Goal: Task Accomplishment & Management: Manage account settings

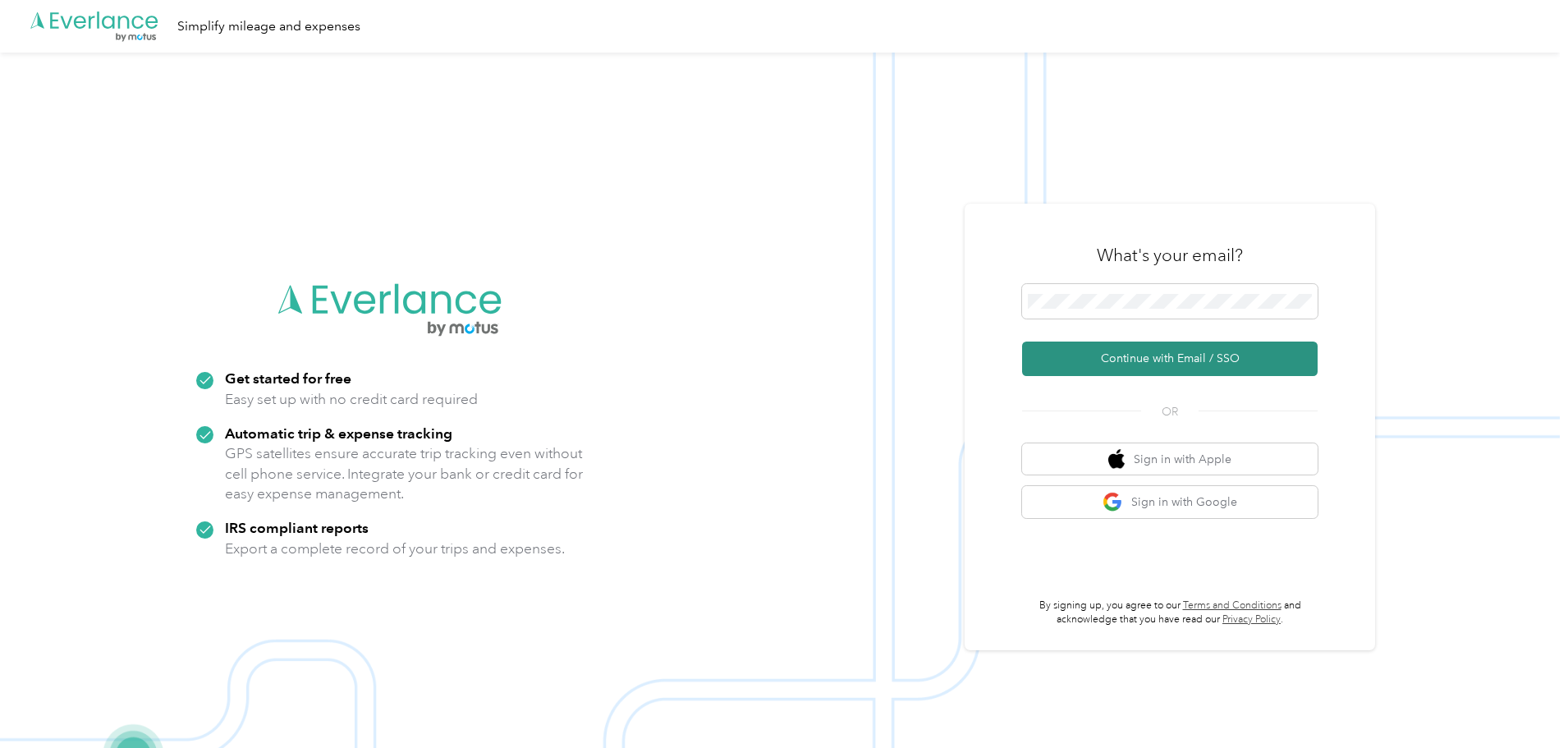
click at [1149, 359] on button "Continue with Email / SSO" at bounding box center [1170, 359] width 296 height 34
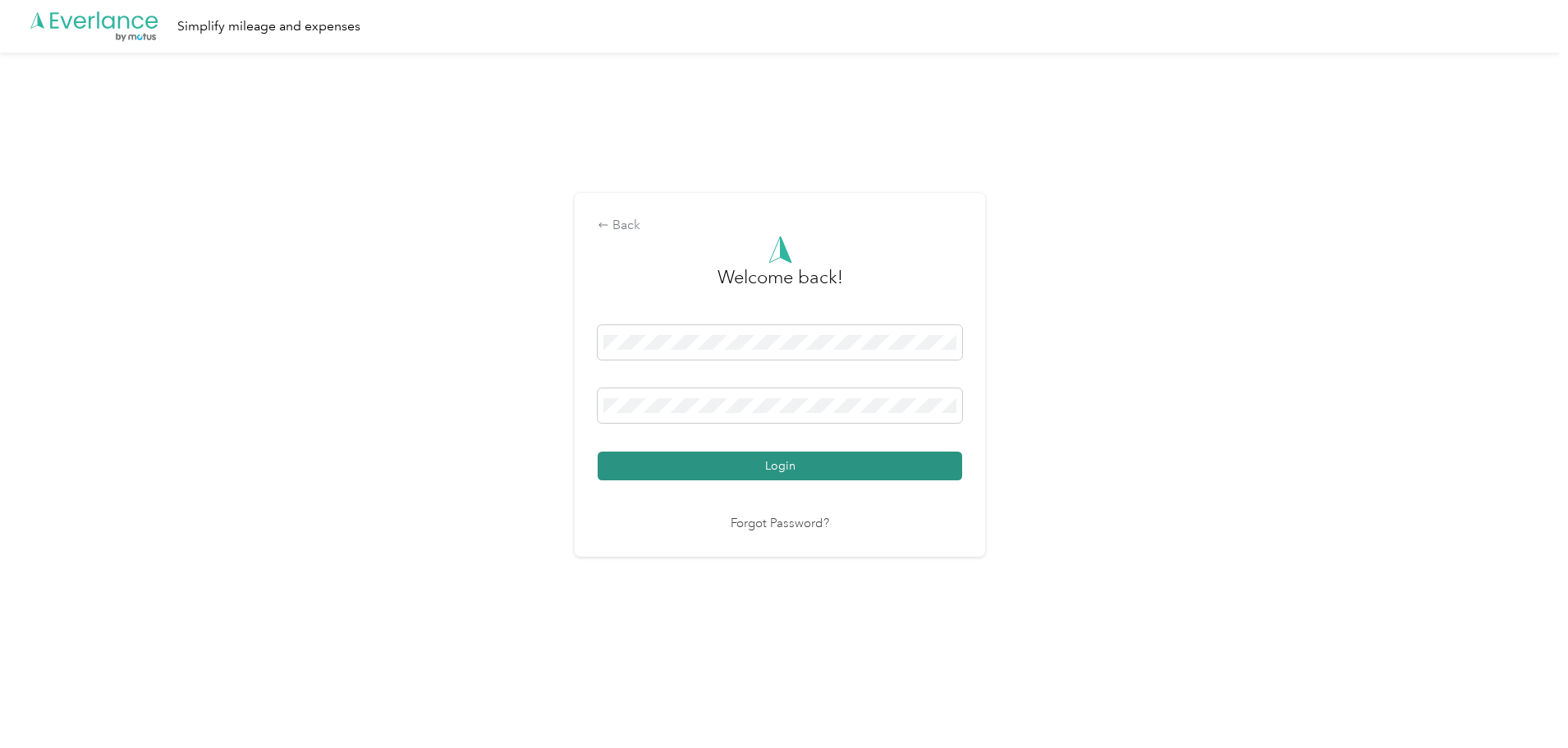
click at [837, 464] on button "Login" at bounding box center [779, 466] width 364 height 29
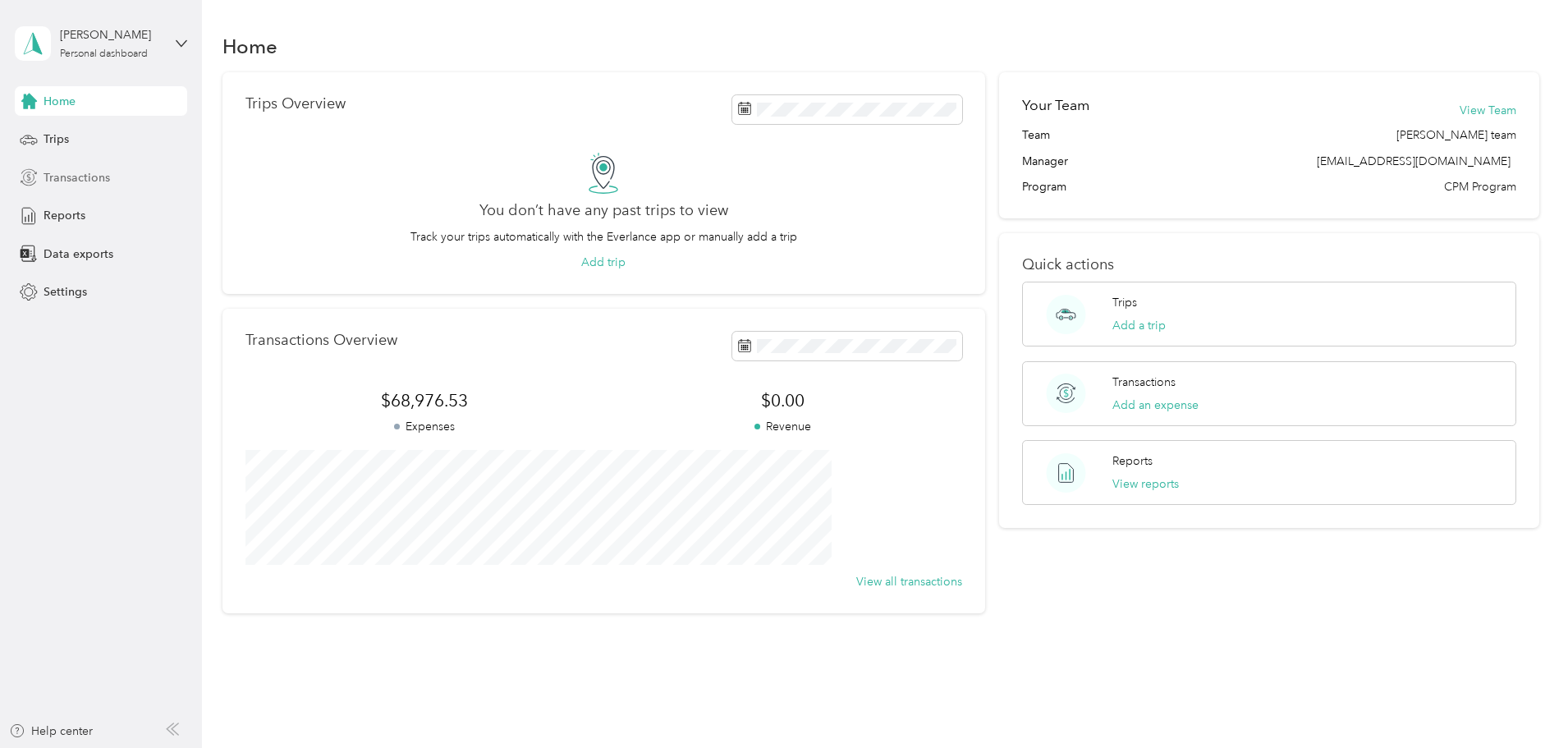
click at [68, 177] on span "Transactions" at bounding box center [77, 178] width 67 height 17
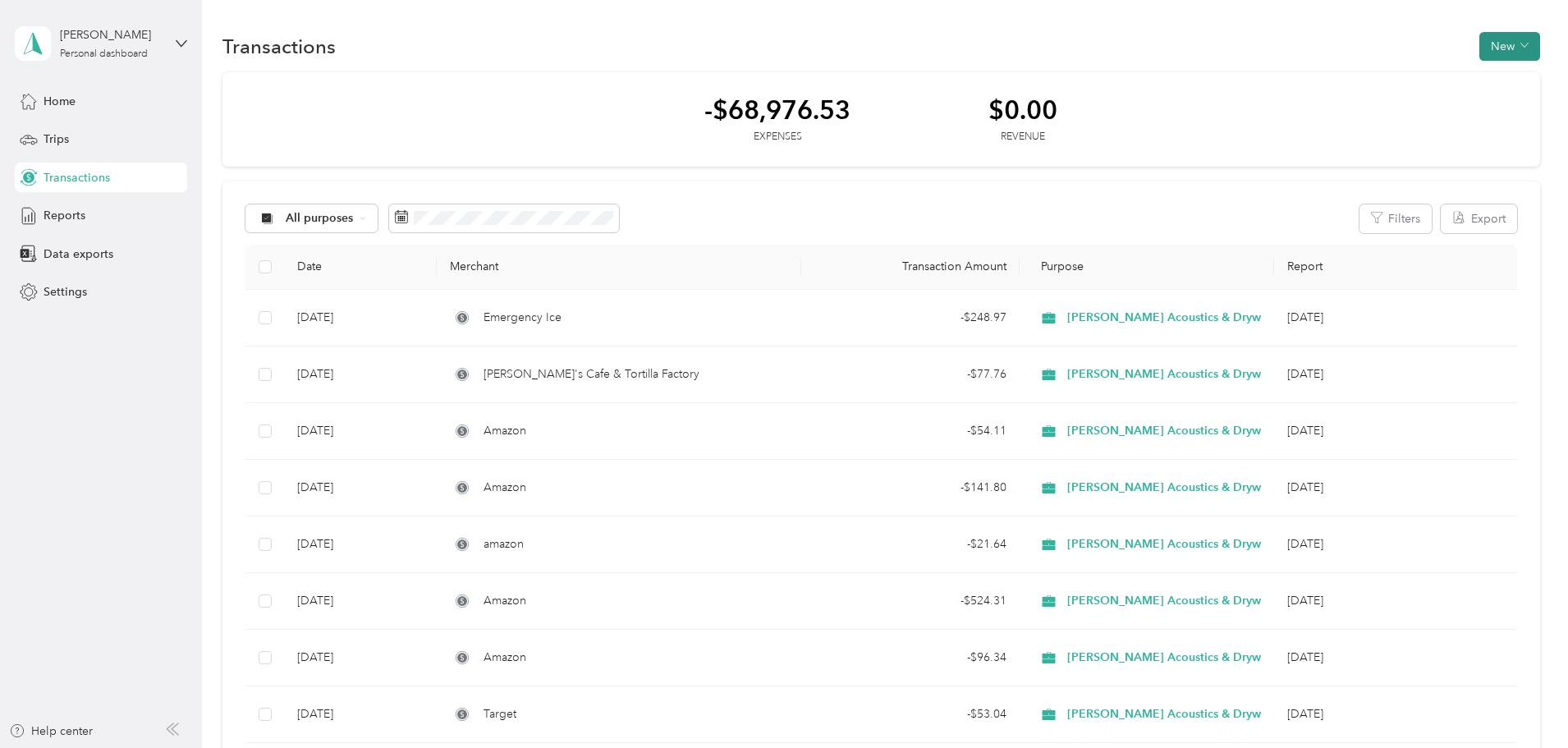
click at [1479, 45] on button "New" at bounding box center [1509, 47] width 60 height 29
click at [1386, 73] on span "Expense" at bounding box center [1390, 78] width 44 height 17
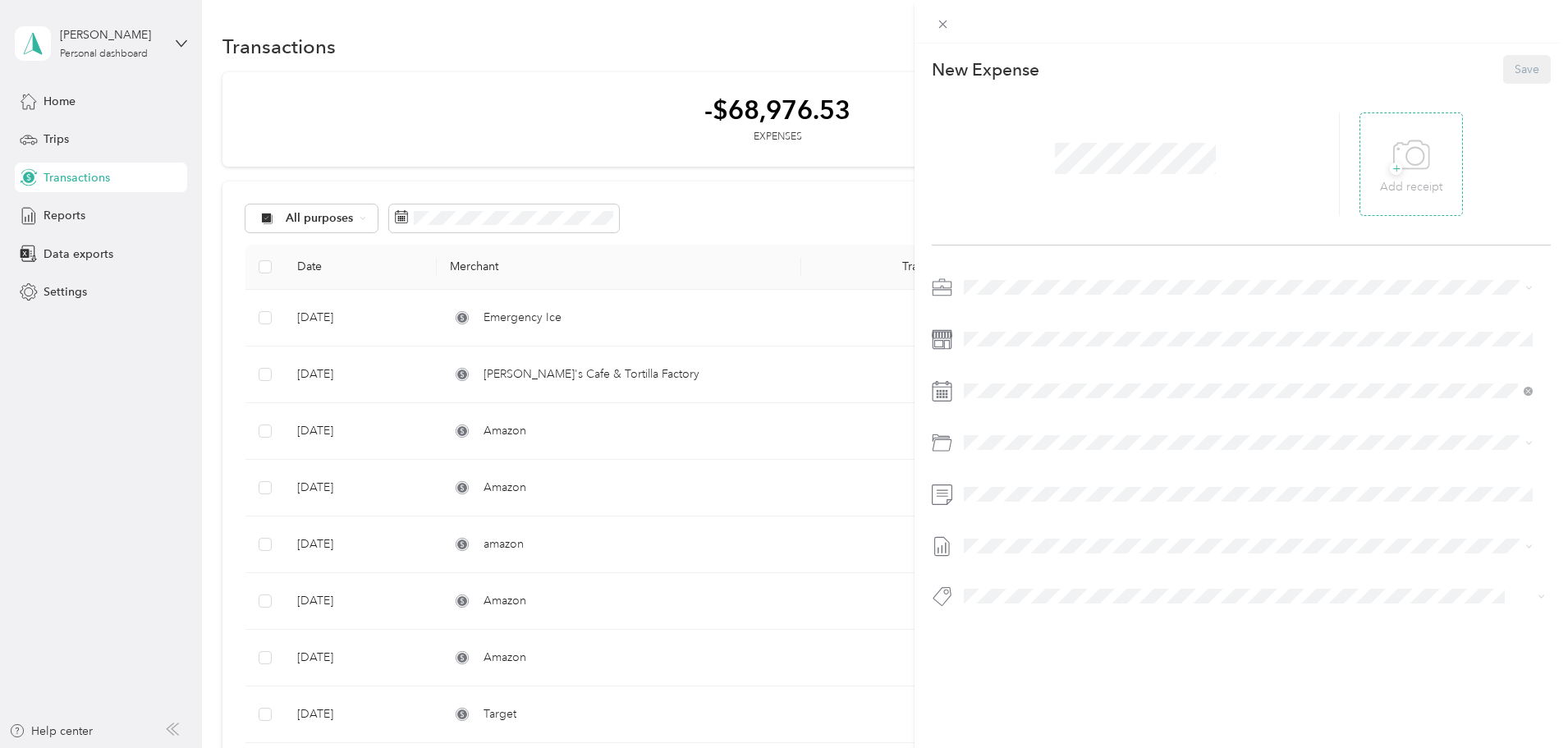
click at [1390, 170] on span "+" at bounding box center [1396, 169] width 13 height 13
click at [1041, 505] on span "Vehicle Expense" at bounding box center [1051, 506] width 85 height 14
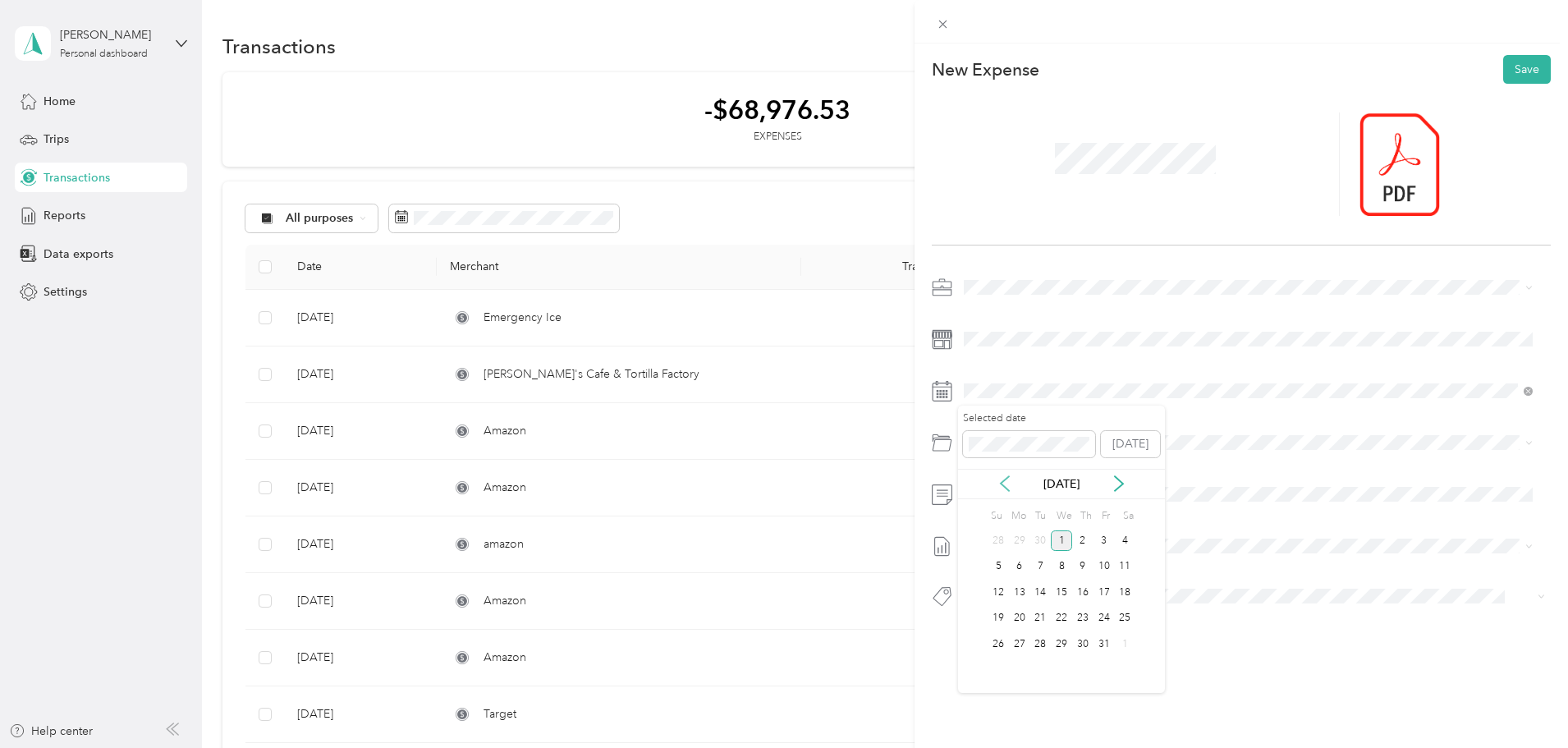
click at [1004, 484] on icon at bounding box center [1005, 483] width 16 height 16
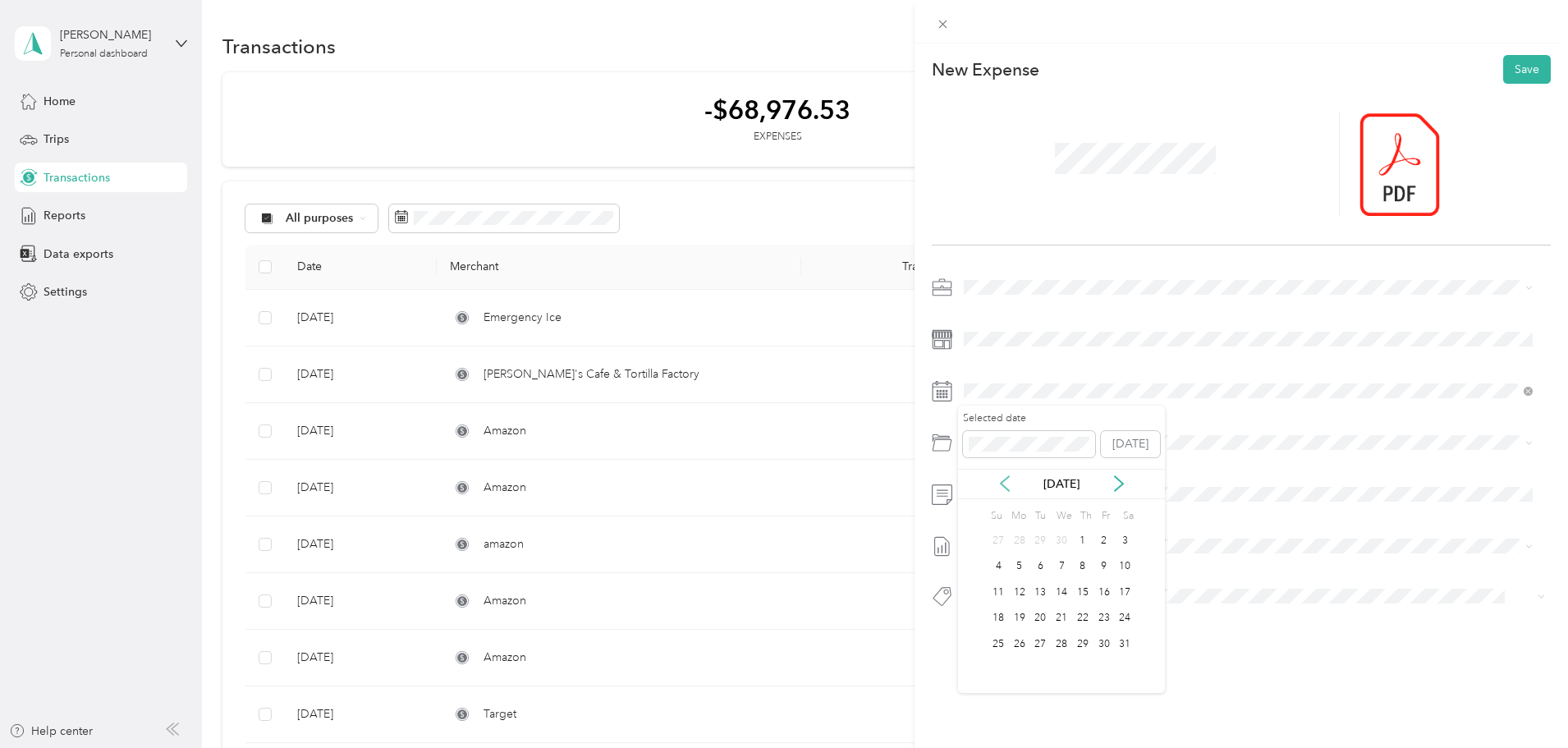
click at [1004, 484] on icon at bounding box center [1005, 483] width 16 height 16
click at [1058, 562] on div "8" at bounding box center [1062, 567] width 22 height 21
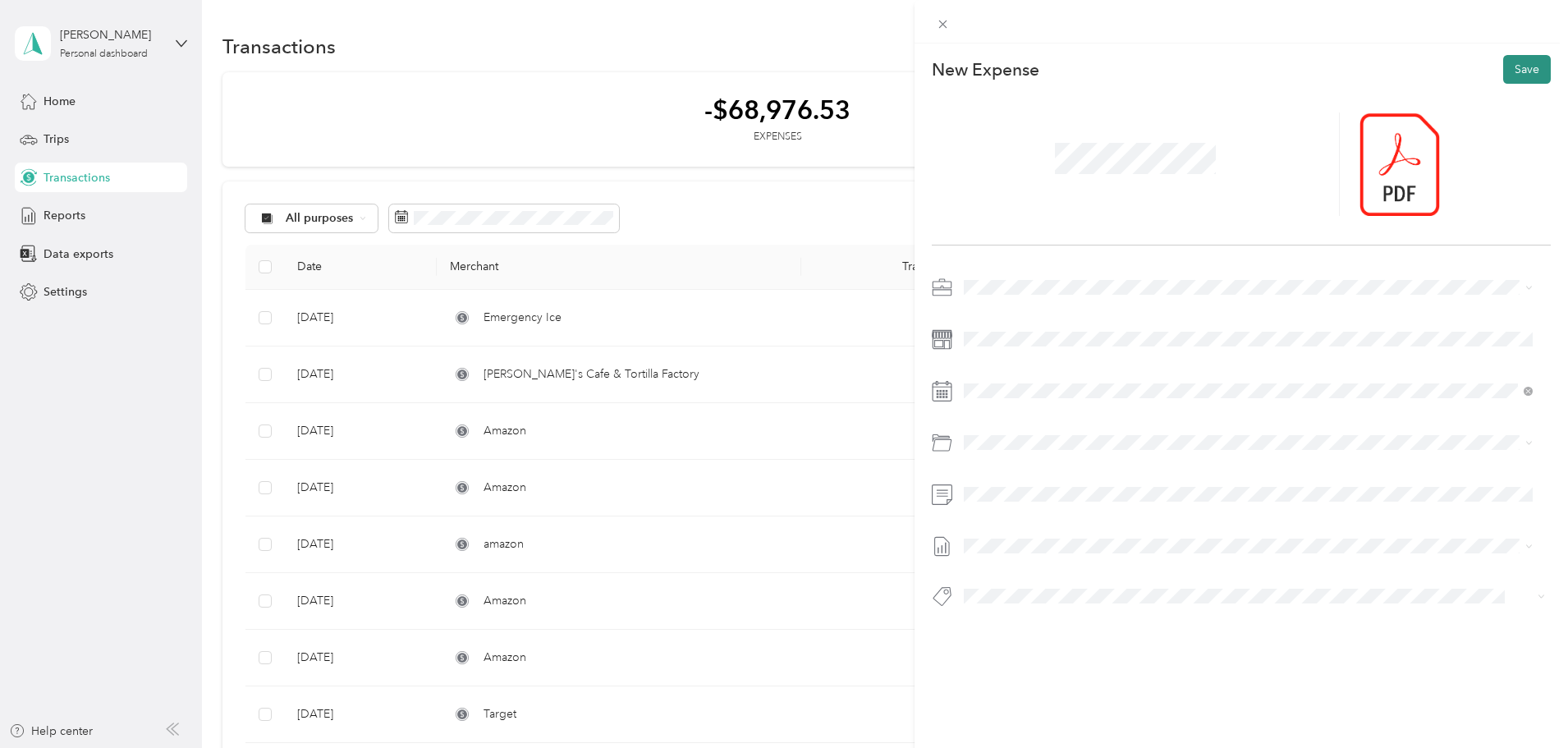
click at [1518, 68] on button "Save" at bounding box center [1527, 69] width 48 height 29
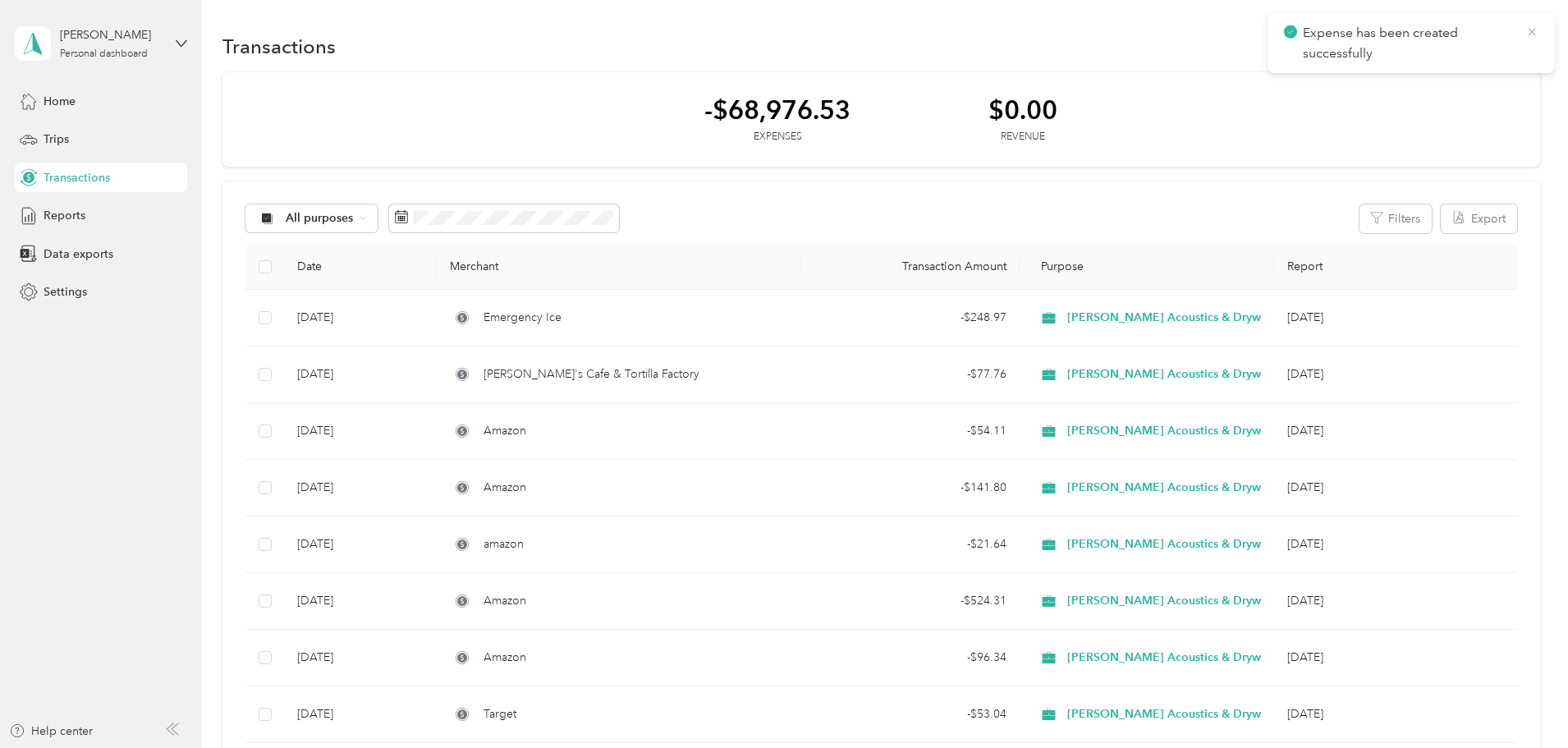
click at [1534, 32] on icon at bounding box center [1531, 32] width 14 height 14
click at [1479, 43] on button "New" at bounding box center [1509, 47] width 60 height 29
click at [1386, 74] on span "Expense" at bounding box center [1390, 78] width 44 height 17
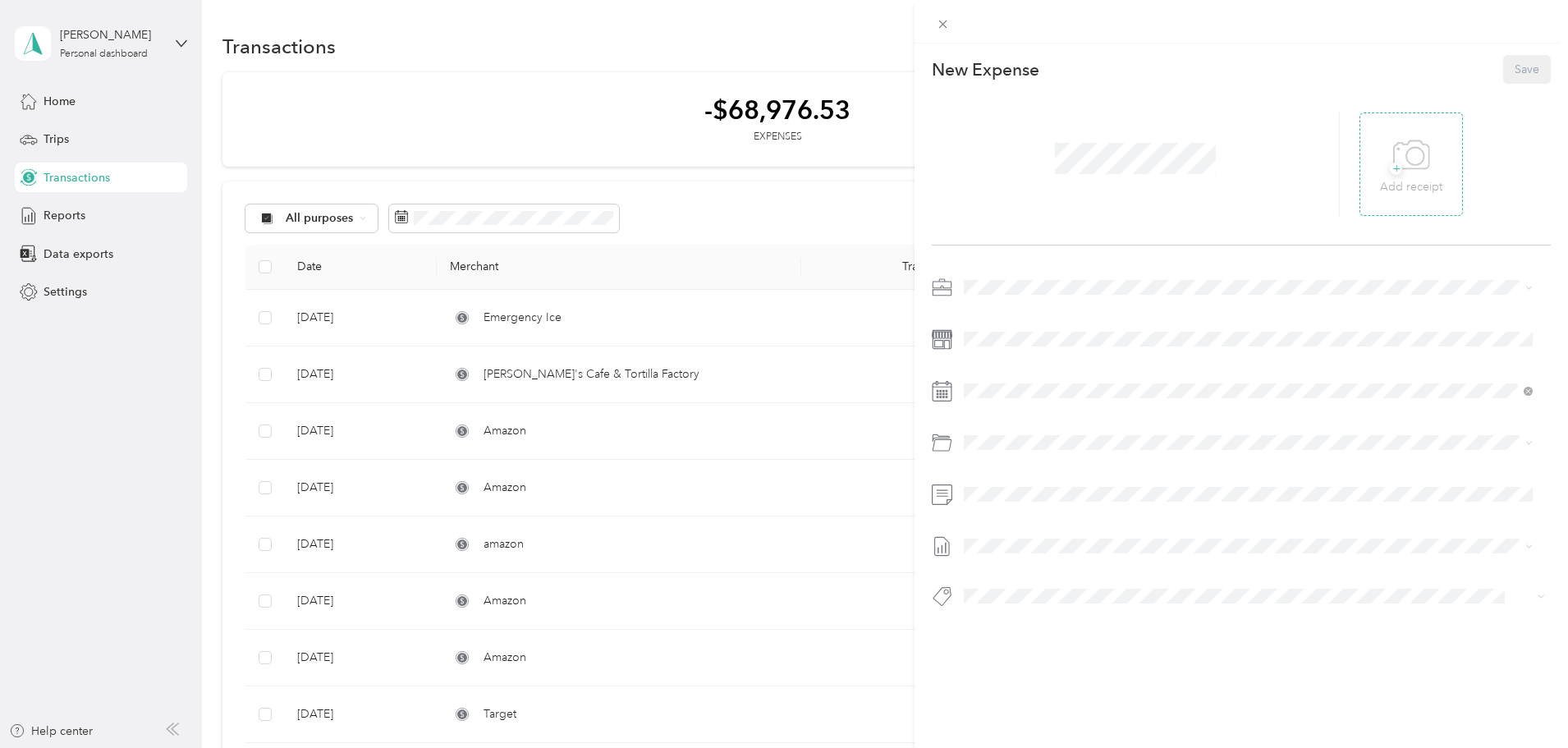
click at [1390, 168] on span "+" at bounding box center [1396, 169] width 13 height 13
click at [1048, 502] on span "Vehicle Expense" at bounding box center [1051, 506] width 85 height 14
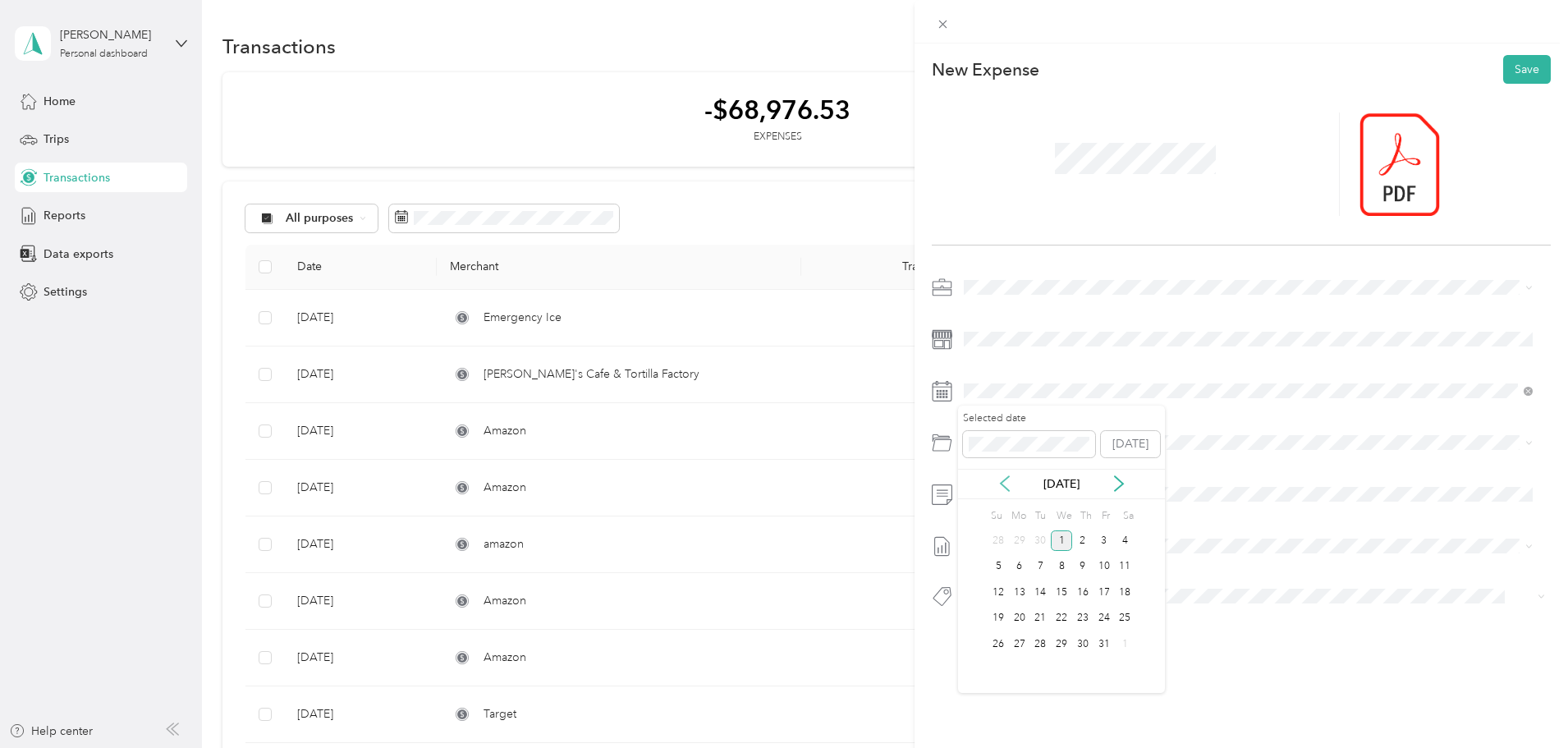
click at [1000, 482] on icon at bounding box center [1005, 483] width 16 height 16
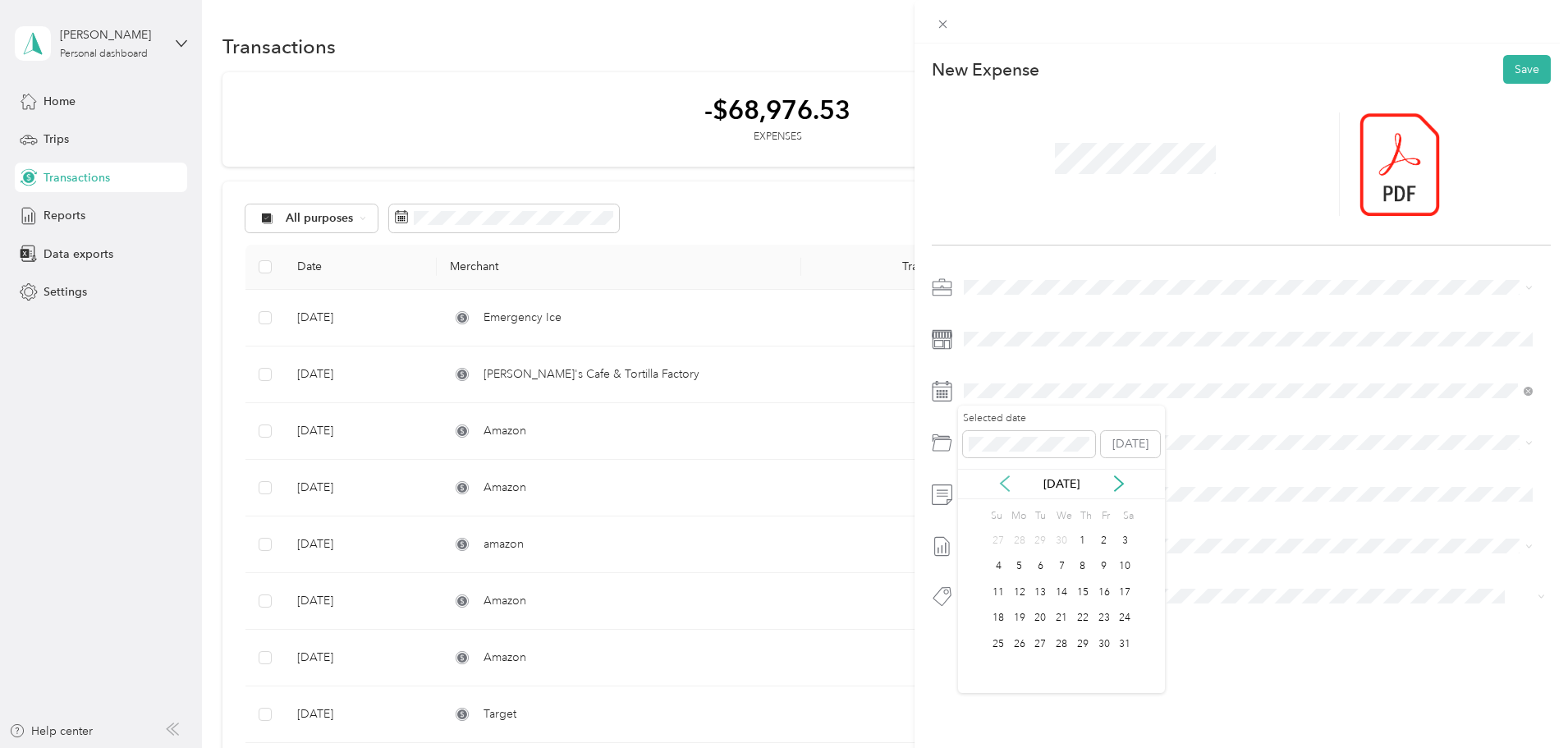
click at [1000, 482] on icon at bounding box center [1005, 483] width 16 height 16
click at [1122, 484] on icon at bounding box center [1118, 483] width 8 height 14
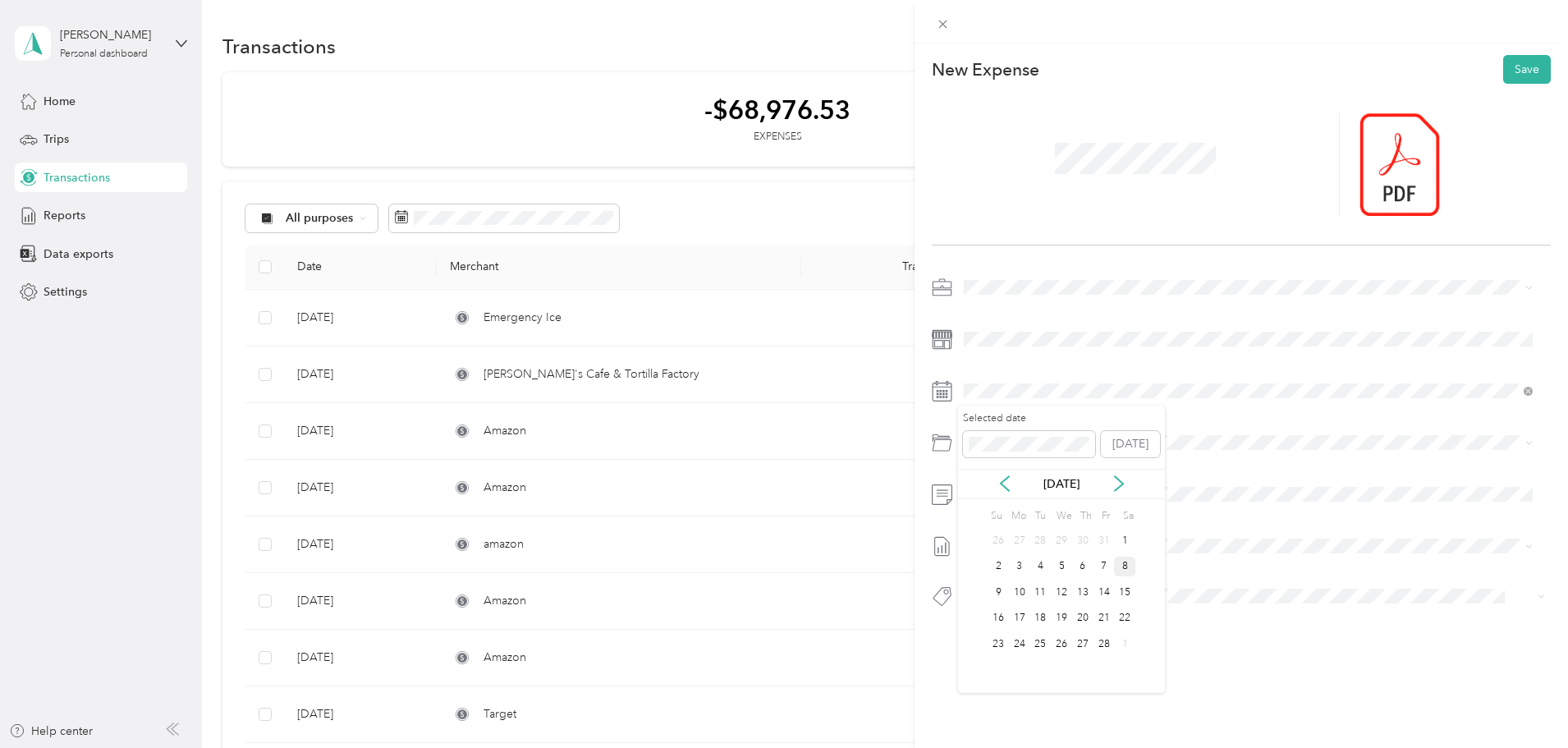
click at [1125, 567] on div "8" at bounding box center [1125, 567] width 22 height 21
click at [1127, 567] on div "8" at bounding box center [1125, 567] width 22 height 21
click at [1128, 567] on div "8" at bounding box center [1125, 567] width 22 height 21
click at [1512, 72] on button "Save" at bounding box center [1527, 69] width 48 height 29
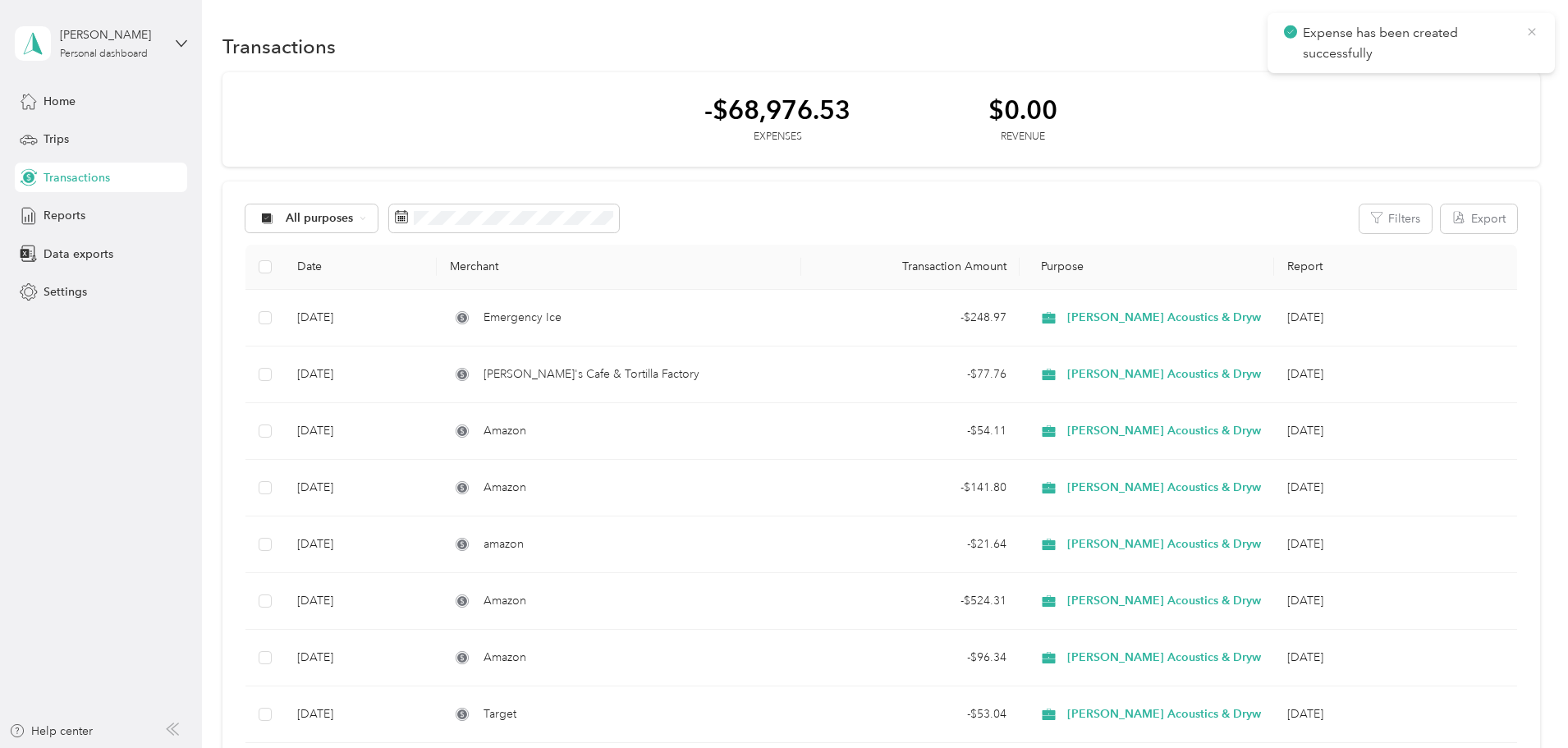
click at [1531, 32] on icon at bounding box center [1531, 32] width 7 height 7
click at [1479, 42] on button "New" at bounding box center [1509, 47] width 60 height 29
click at [1393, 80] on span "Expense" at bounding box center [1390, 78] width 44 height 17
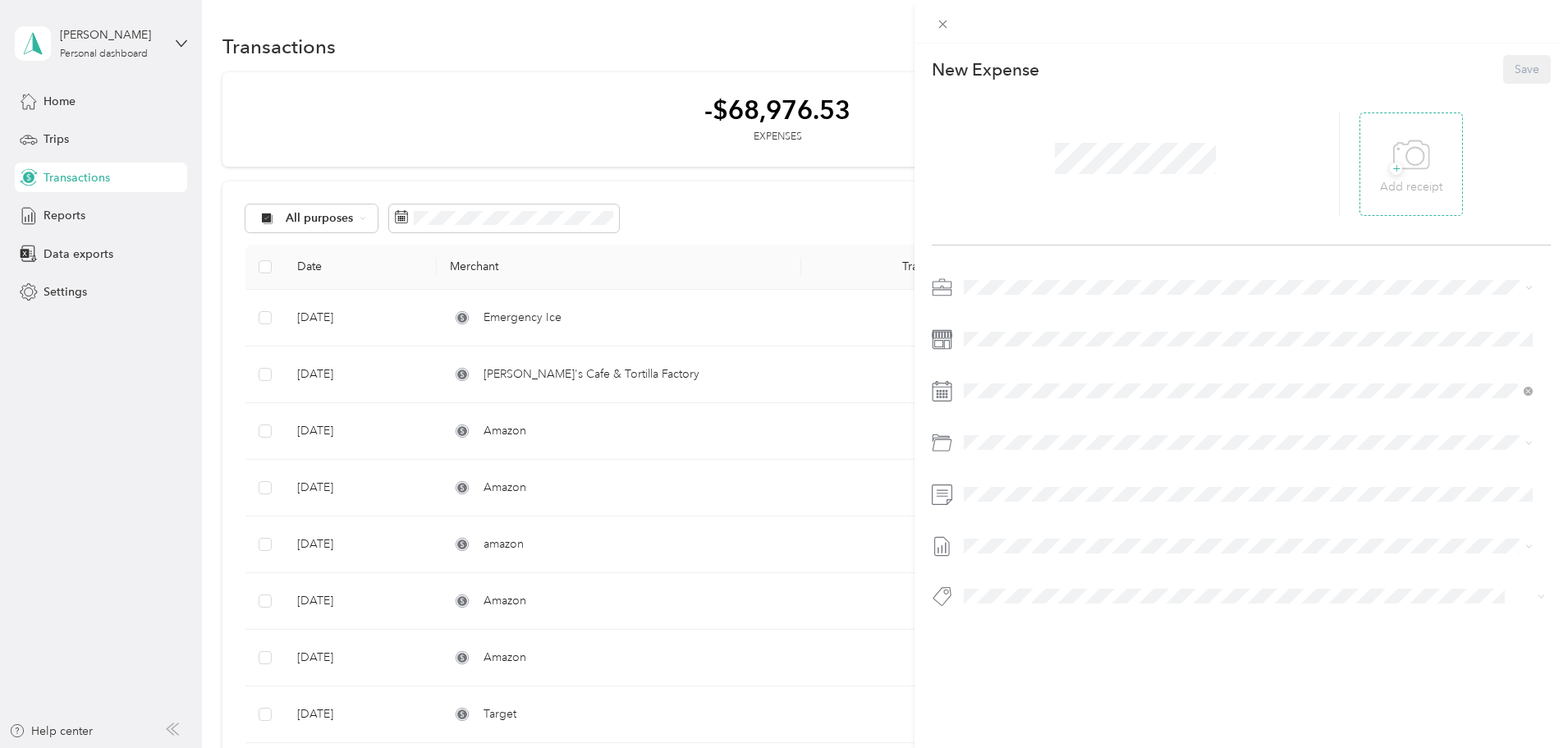
click at [1390, 169] on span "+" at bounding box center [1396, 169] width 13 height 13
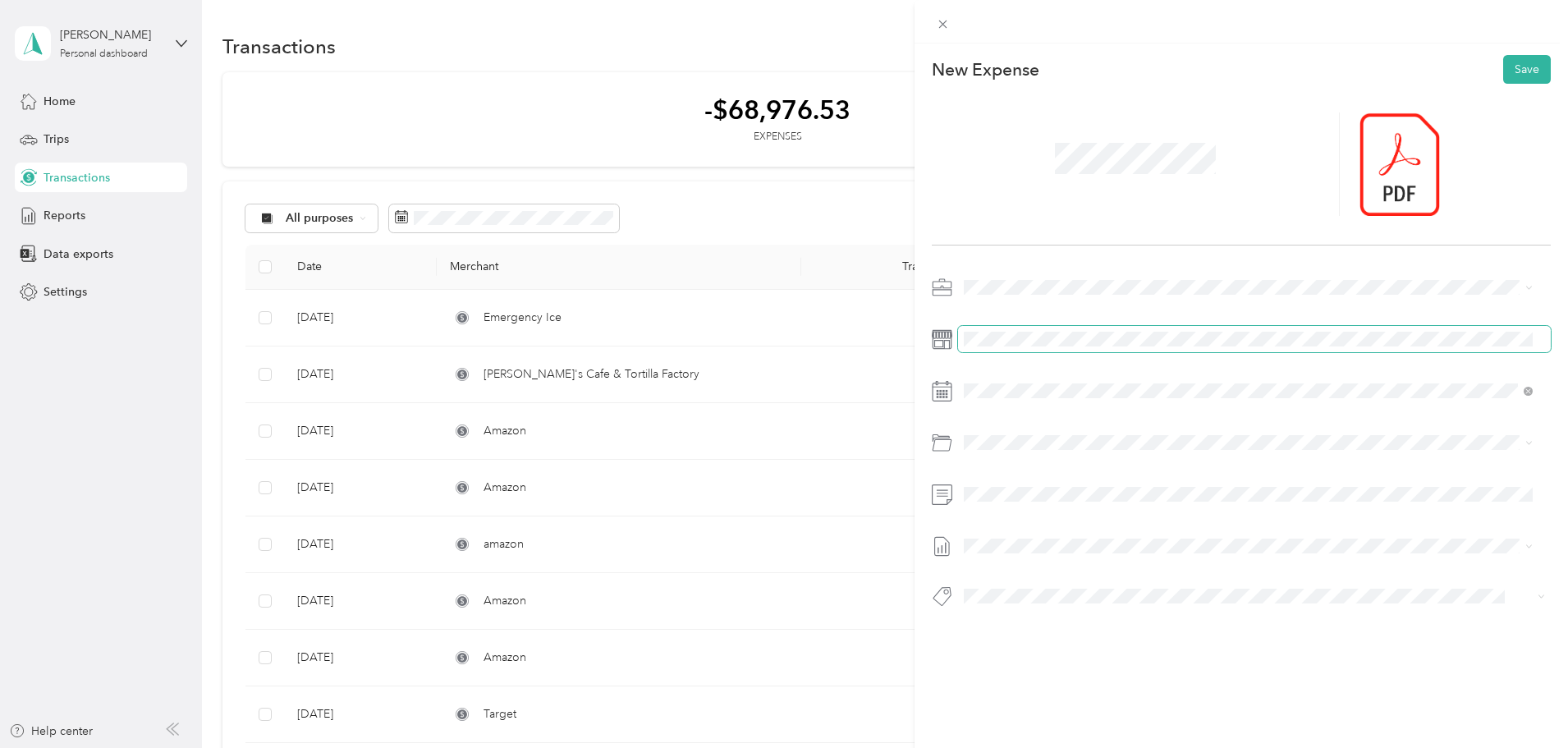
click at [977, 349] on span at bounding box center [1254, 339] width 593 height 26
click at [1036, 557] on div "Vehicle Expense" at bounding box center [1268, 563] width 519 height 17
click at [1007, 482] on icon at bounding box center [1005, 483] width 16 height 16
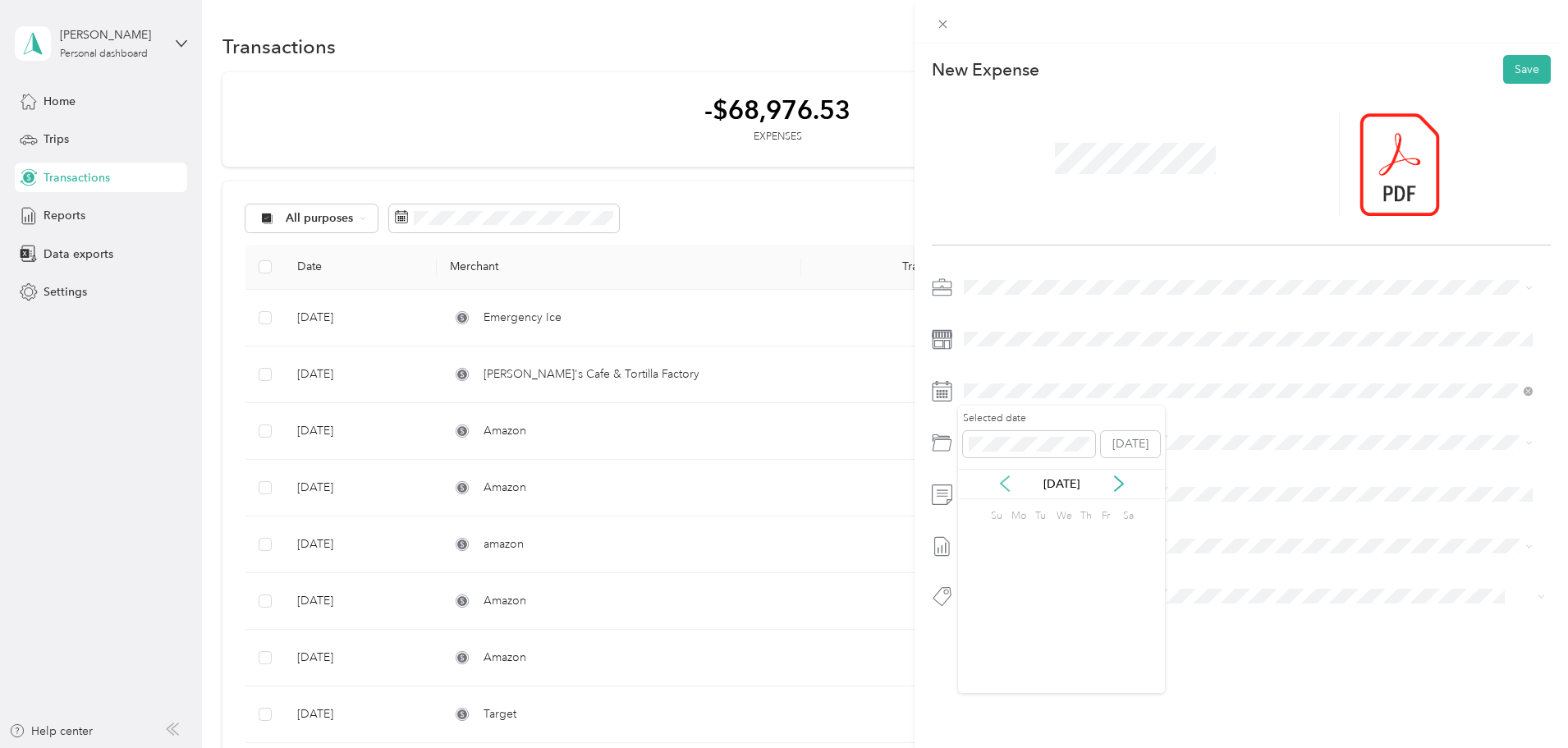
click at [1007, 482] on icon at bounding box center [1005, 483] width 16 height 16
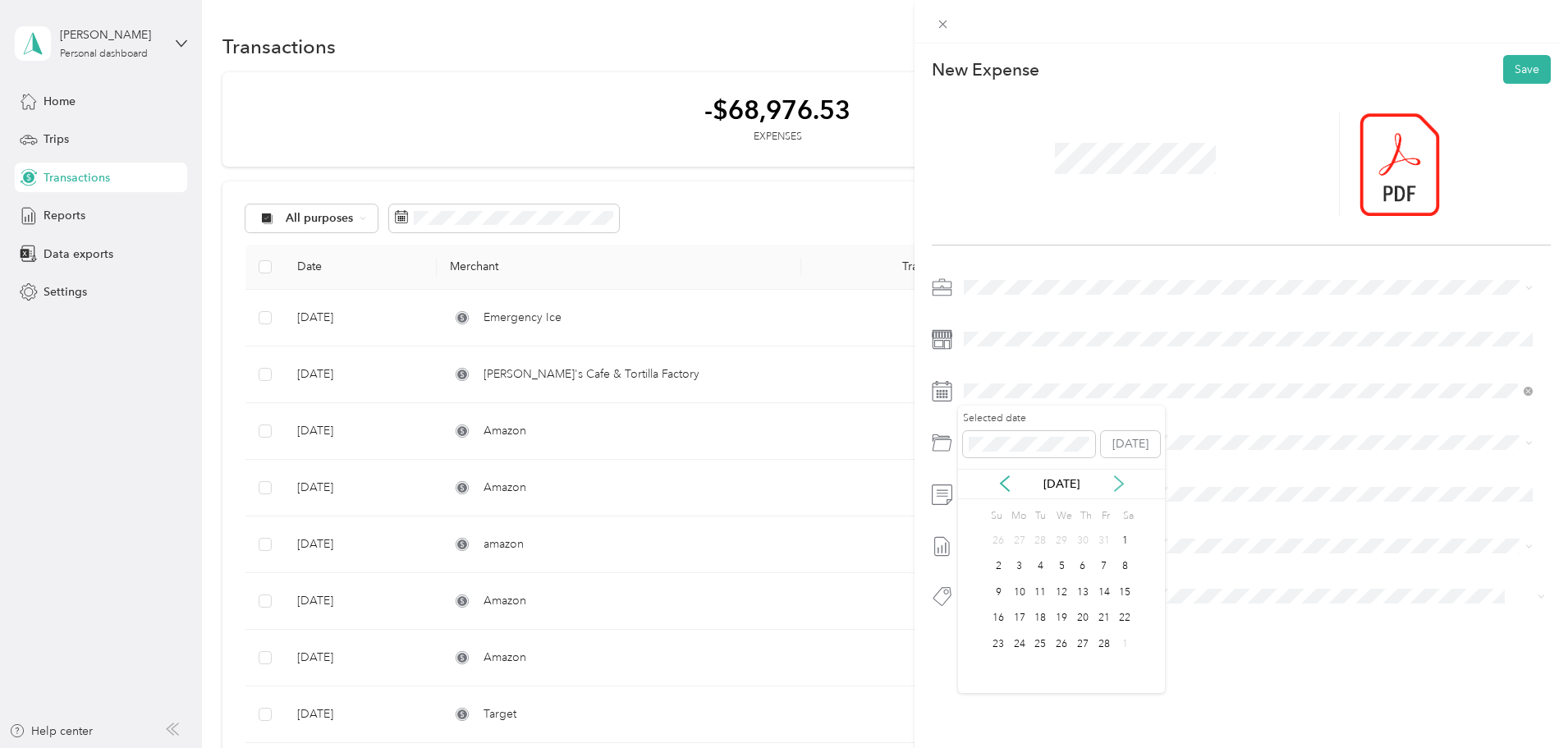
click at [1120, 484] on icon at bounding box center [1118, 483] width 16 height 16
click at [1125, 562] on div "8" at bounding box center [1125, 567] width 22 height 21
click at [1523, 67] on button "Save" at bounding box center [1527, 69] width 48 height 29
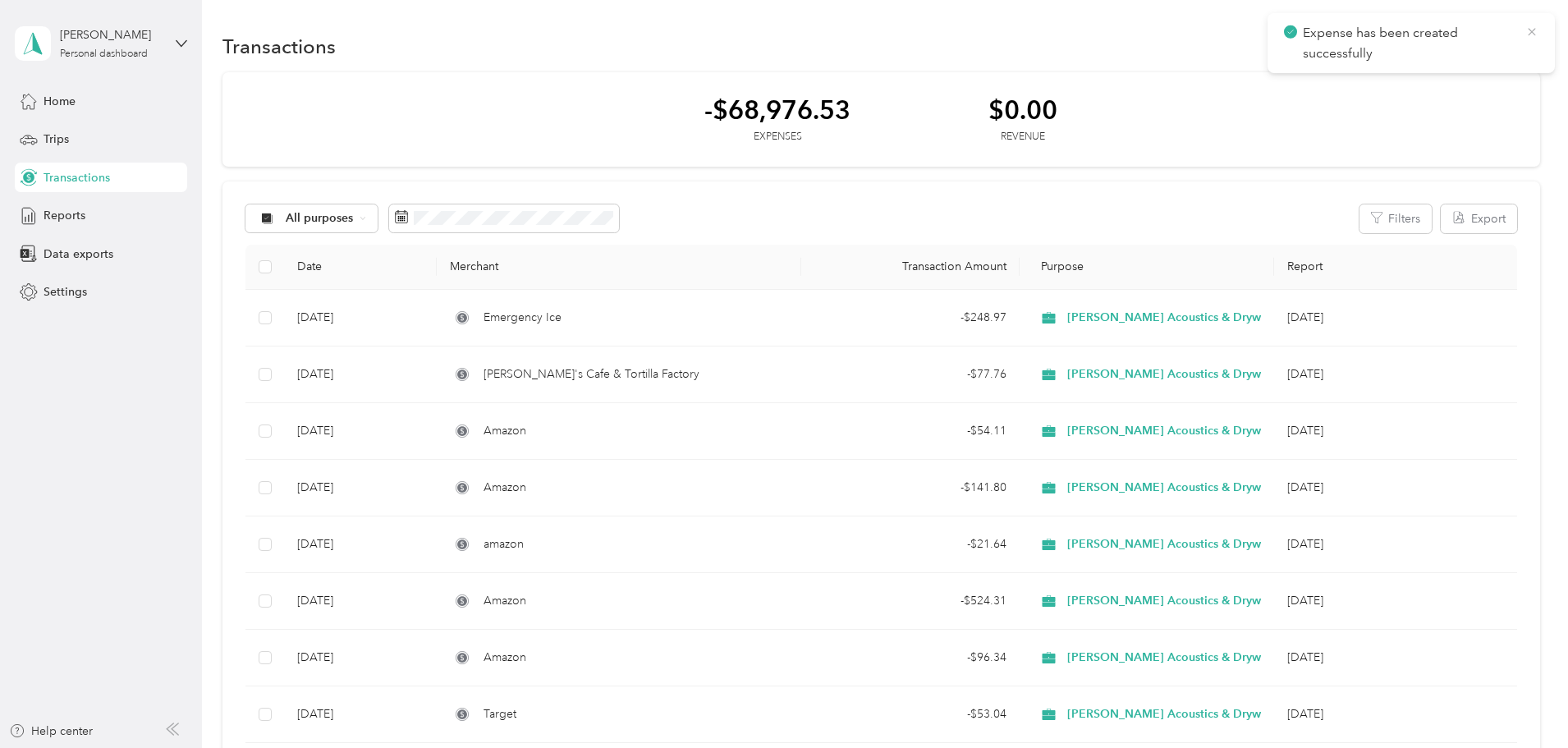
click at [1534, 28] on icon at bounding box center [1531, 32] width 14 height 14
click at [1479, 50] on button "New" at bounding box center [1509, 47] width 60 height 29
click at [1387, 72] on span "Expense" at bounding box center [1390, 78] width 44 height 17
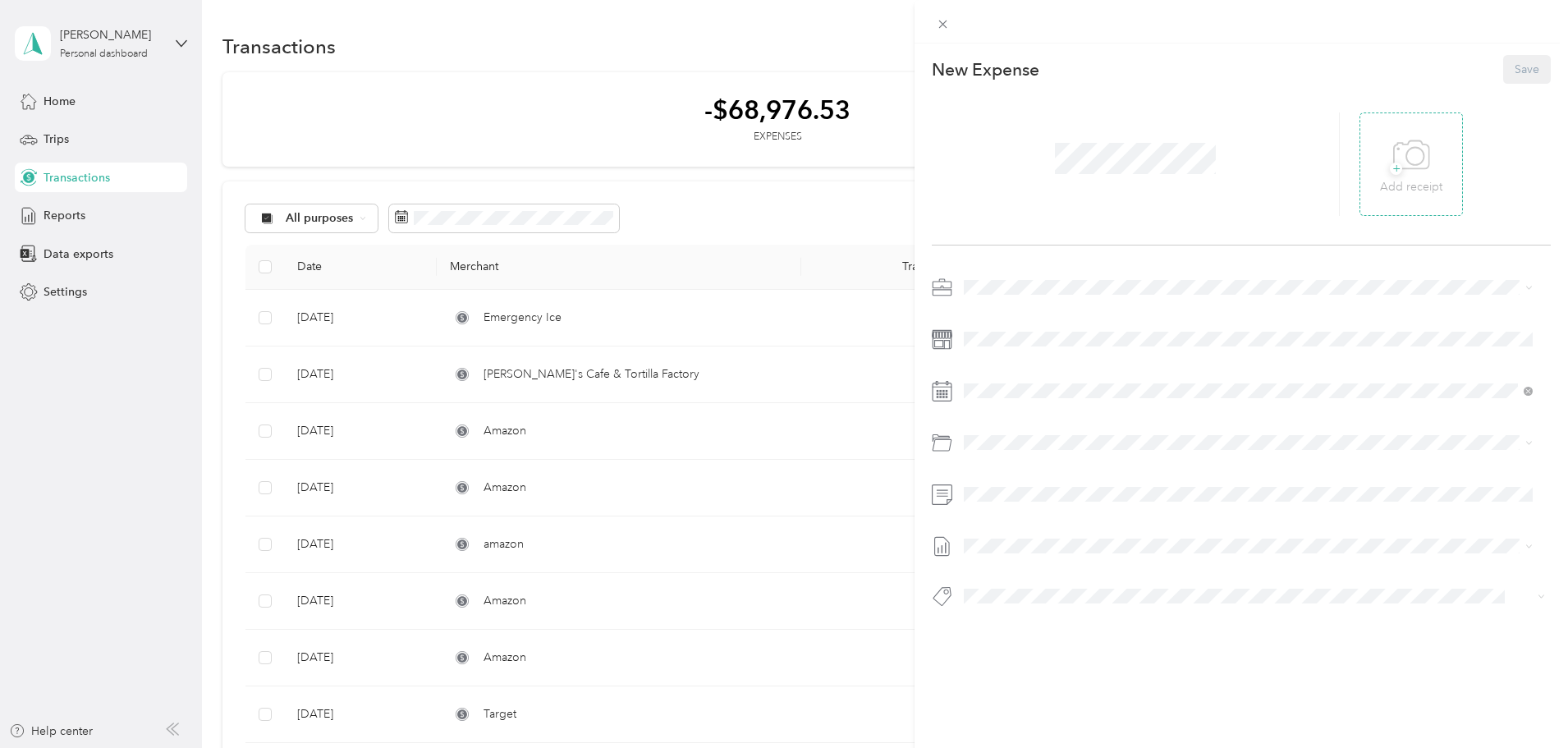
click at [1390, 169] on span "+" at bounding box center [1396, 169] width 13 height 13
click at [1050, 161] on span at bounding box center [1135, 158] width 172 height 42
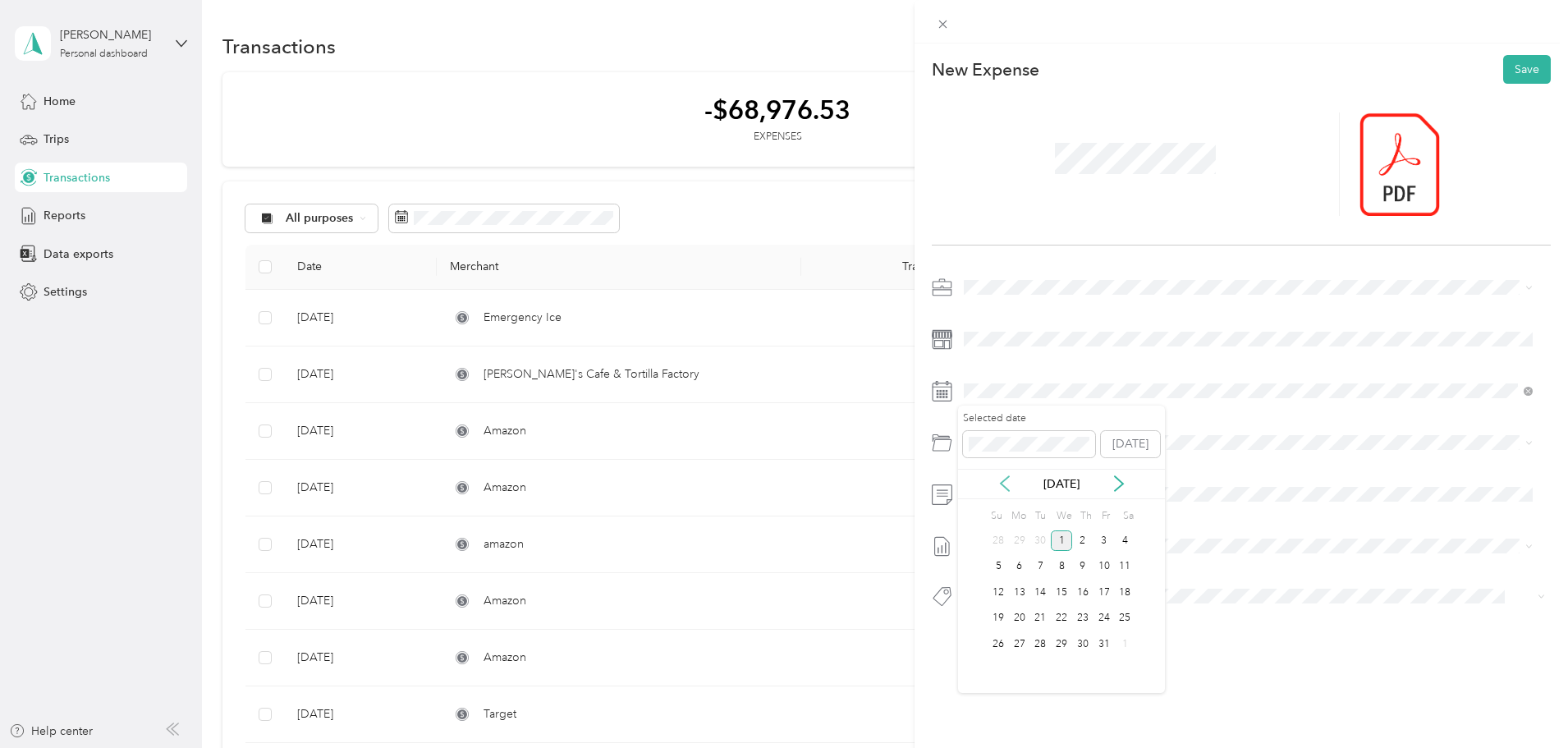
click at [1003, 481] on icon at bounding box center [1004, 483] width 8 height 14
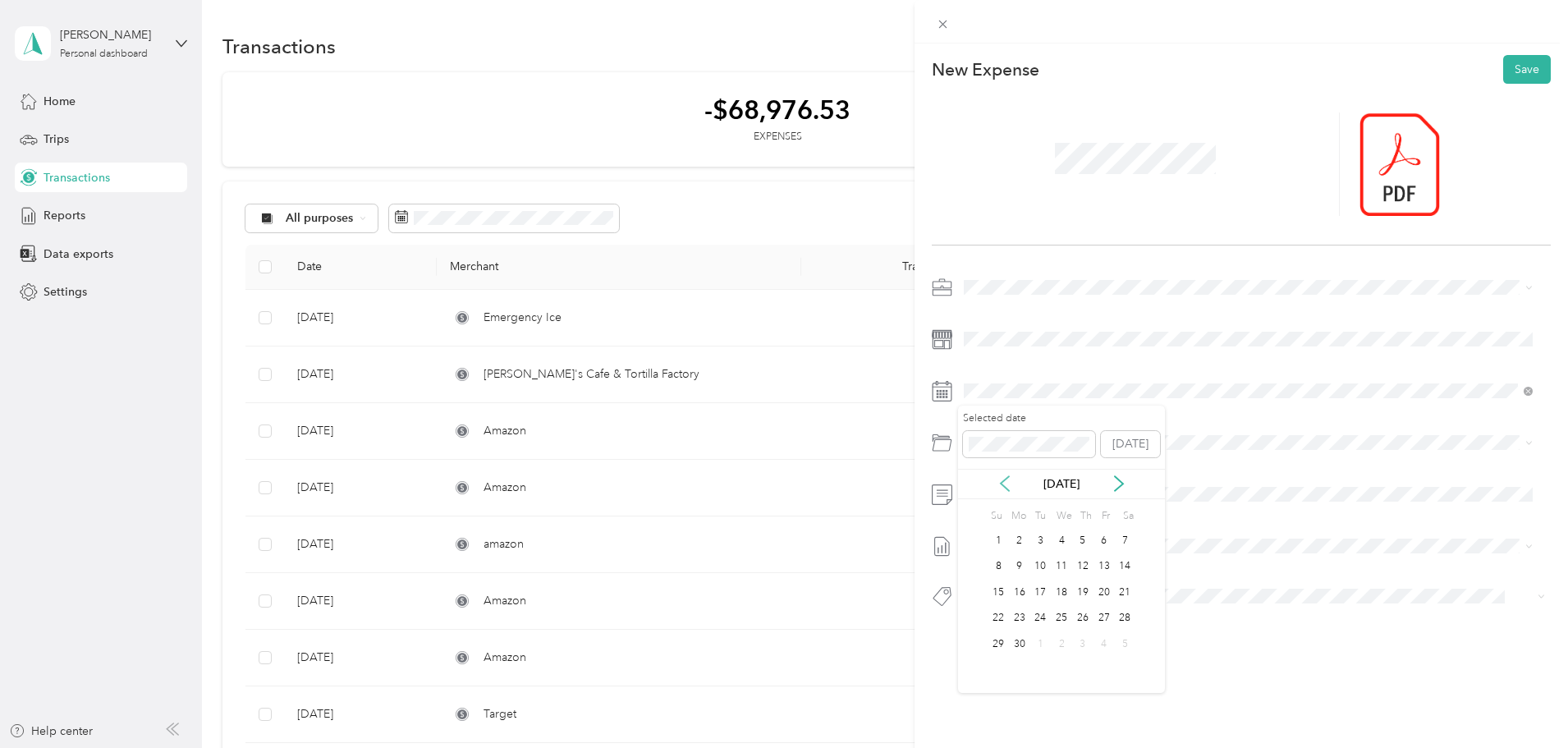
click at [1003, 481] on icon at bounding box center [1004, 483] width 8 height 14
click at [1035, 562] on div "8" at bounding box center [1041, 567] width 22 height 21
click at [1017, 568] on span "Vehicle Expense" at bounding box center [1051, 564] width 85 height 14
click at [1505, 73] on button "Save" at bounding box center [1527, 69] width 48 height 29
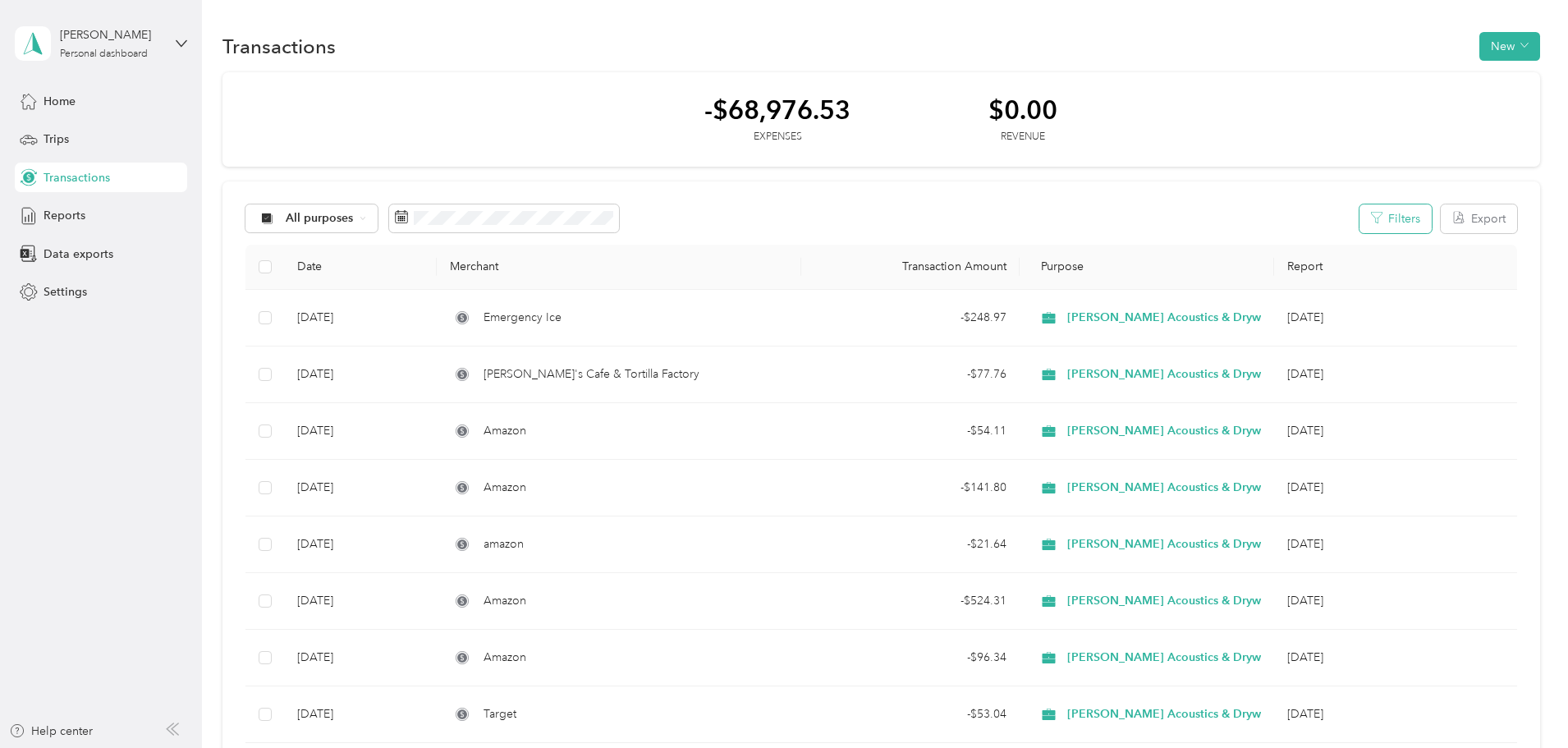
click at [1359, 221] on button "Filters" at bounding box center [1395, 219] width 72 height 29
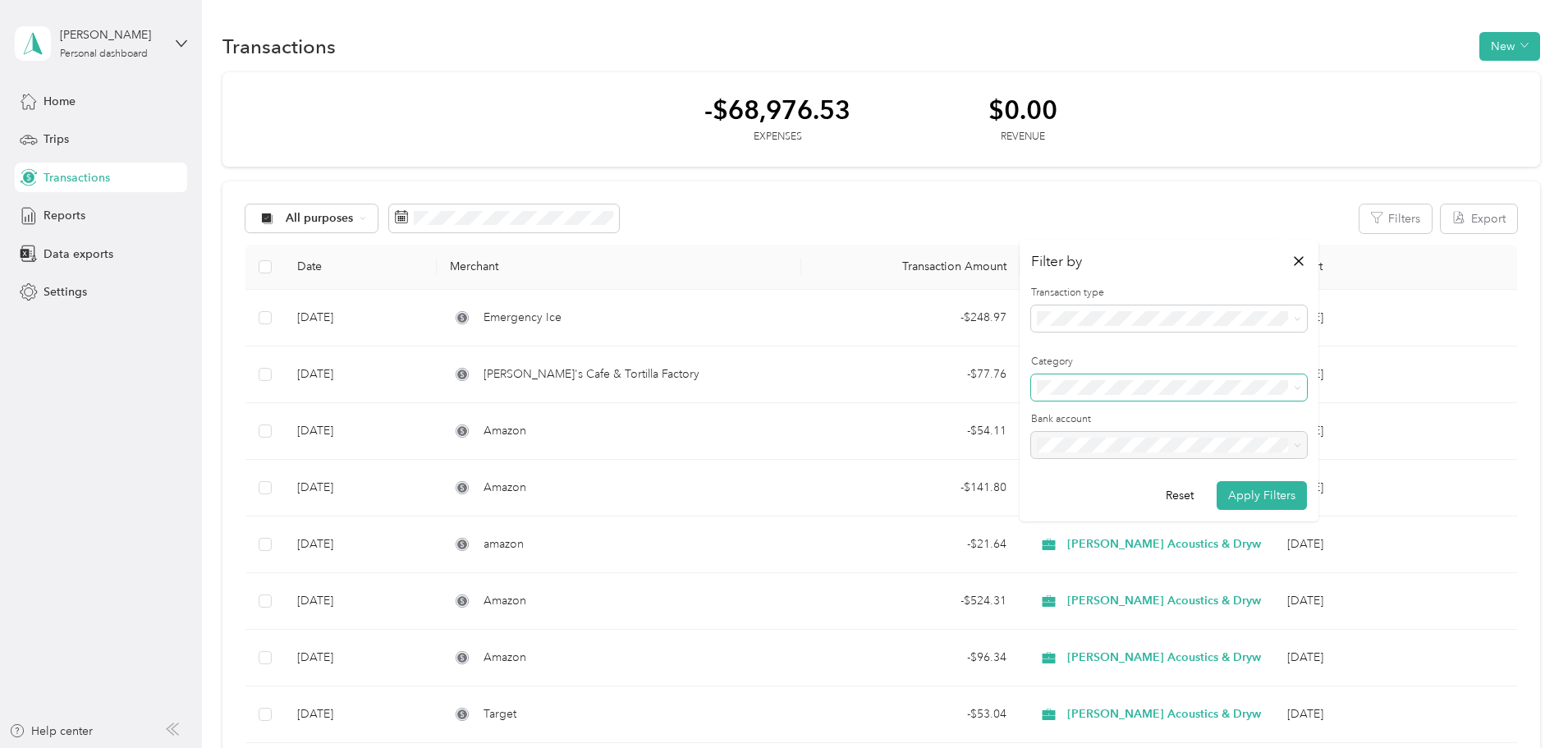
click at [1290, 388] on span at bounding box center [1294, 388] width 14 height 12
click at [1296, 320] on icon at bounding box center [1298, 319] width 7 height 7
click at [1046, 373] on span "Expense" at bounding box center [1064, 376] width 44 height 14
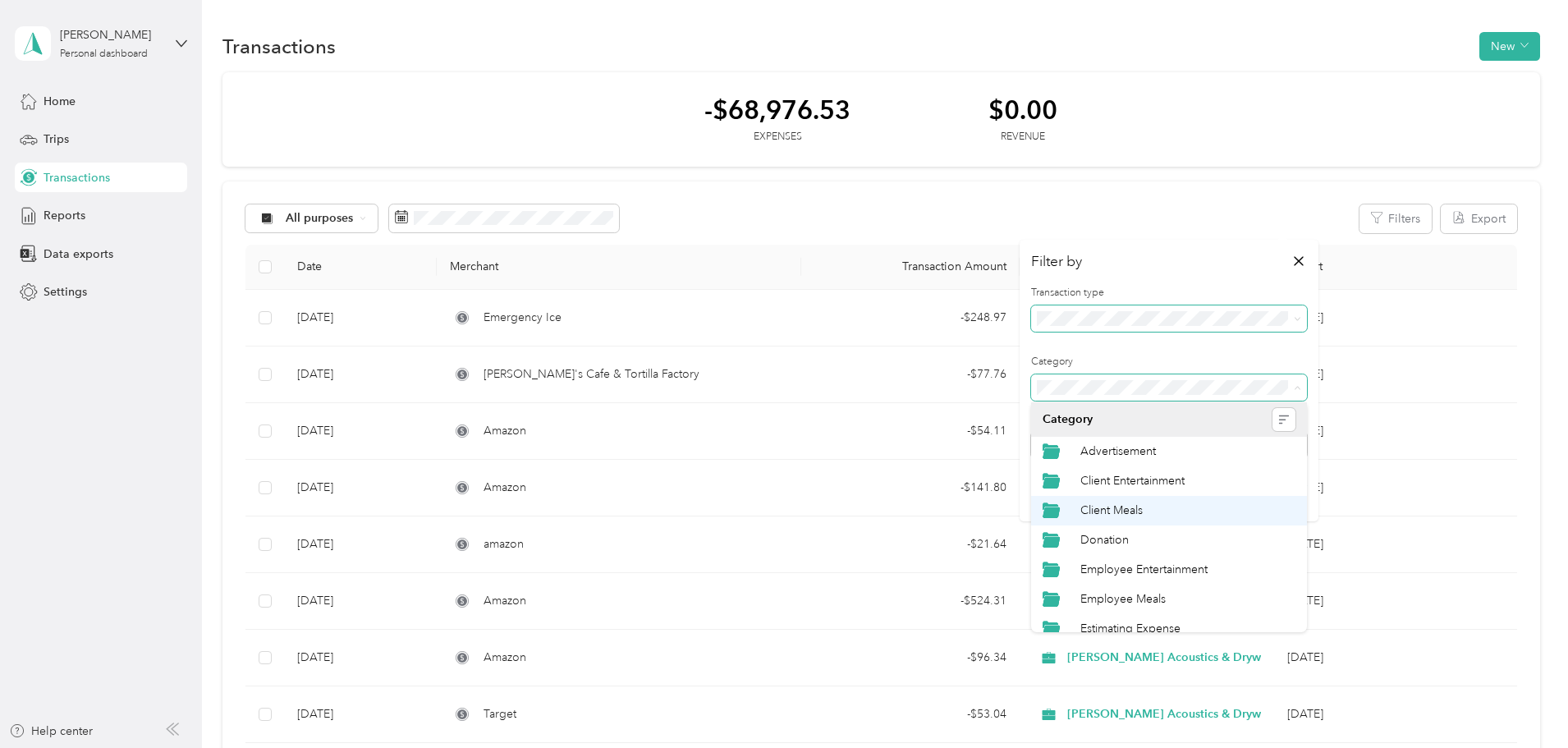
scroll to position [189, 0]
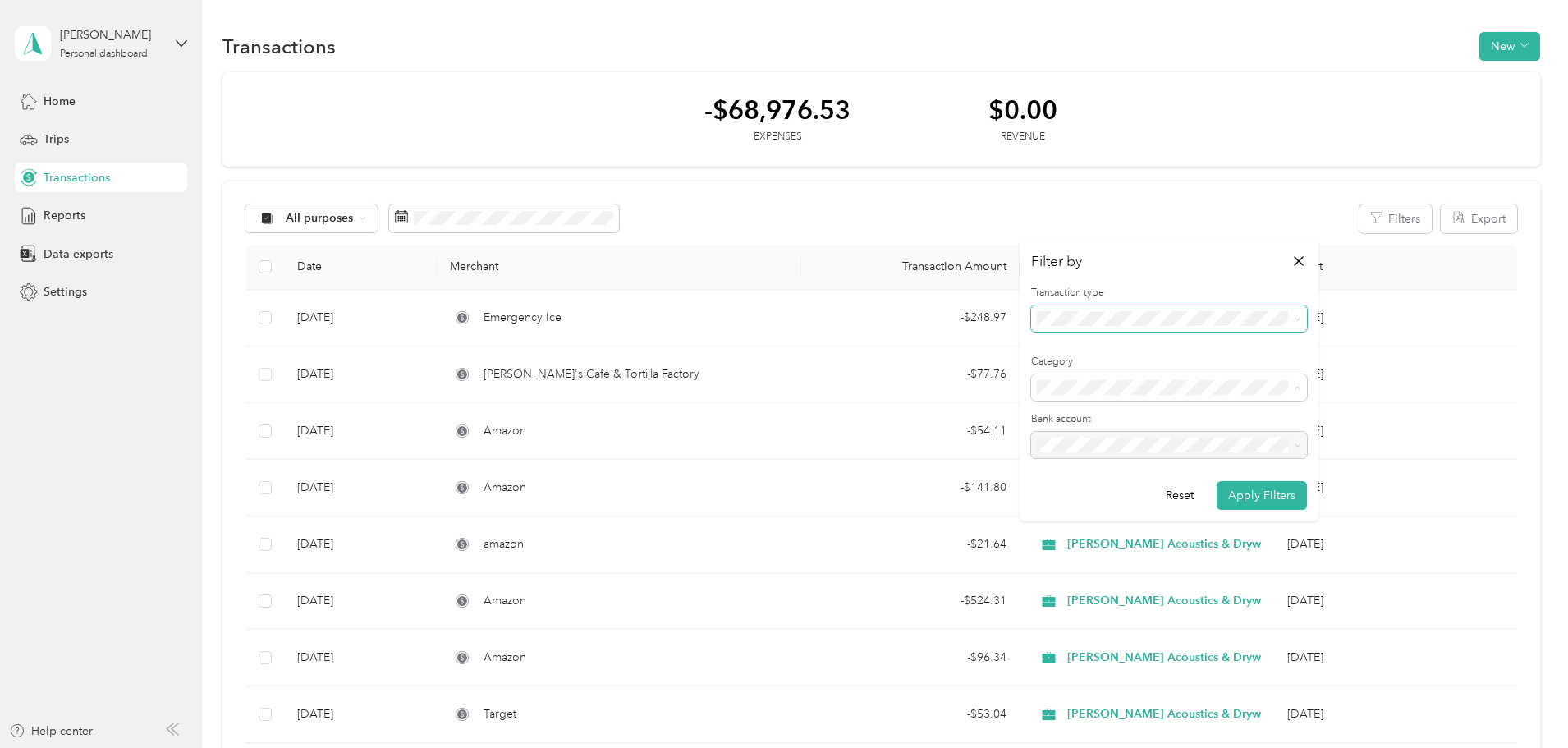
click at [1108, 613] on span "Vehicle Expense" at bounding box center [1123, 616] width 85 height 14
click at [1128, 443] on div at bounding box center [1169, 451] width 276 height 38
click at [1253, 498] on button "Apply Filters" at bounding box center [1262, 496] width 90 height 29
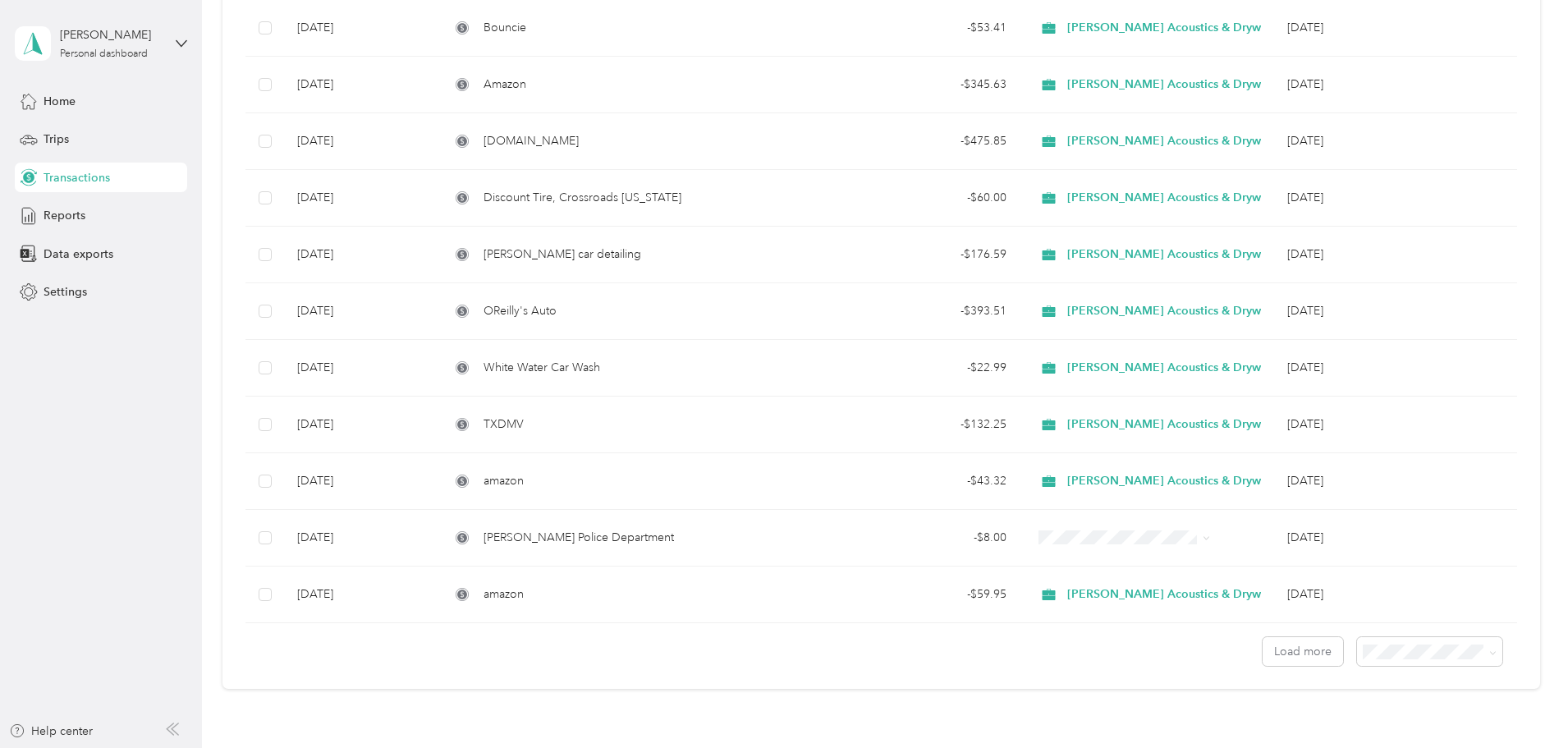
scroll to position [1193, 0]
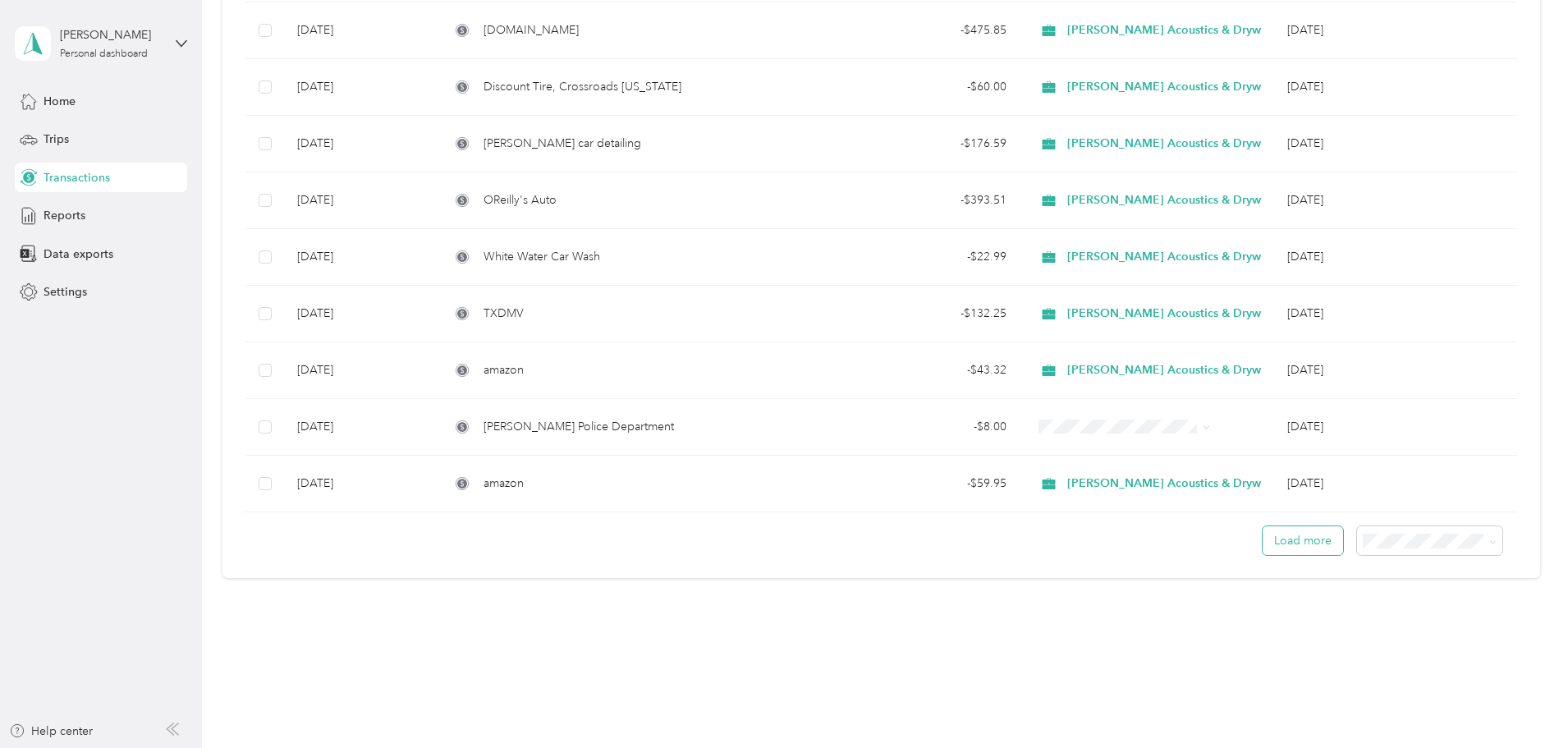
click at [1263, 543] on button "Load more" at bounding box center [1302, 541] width 80 height 29
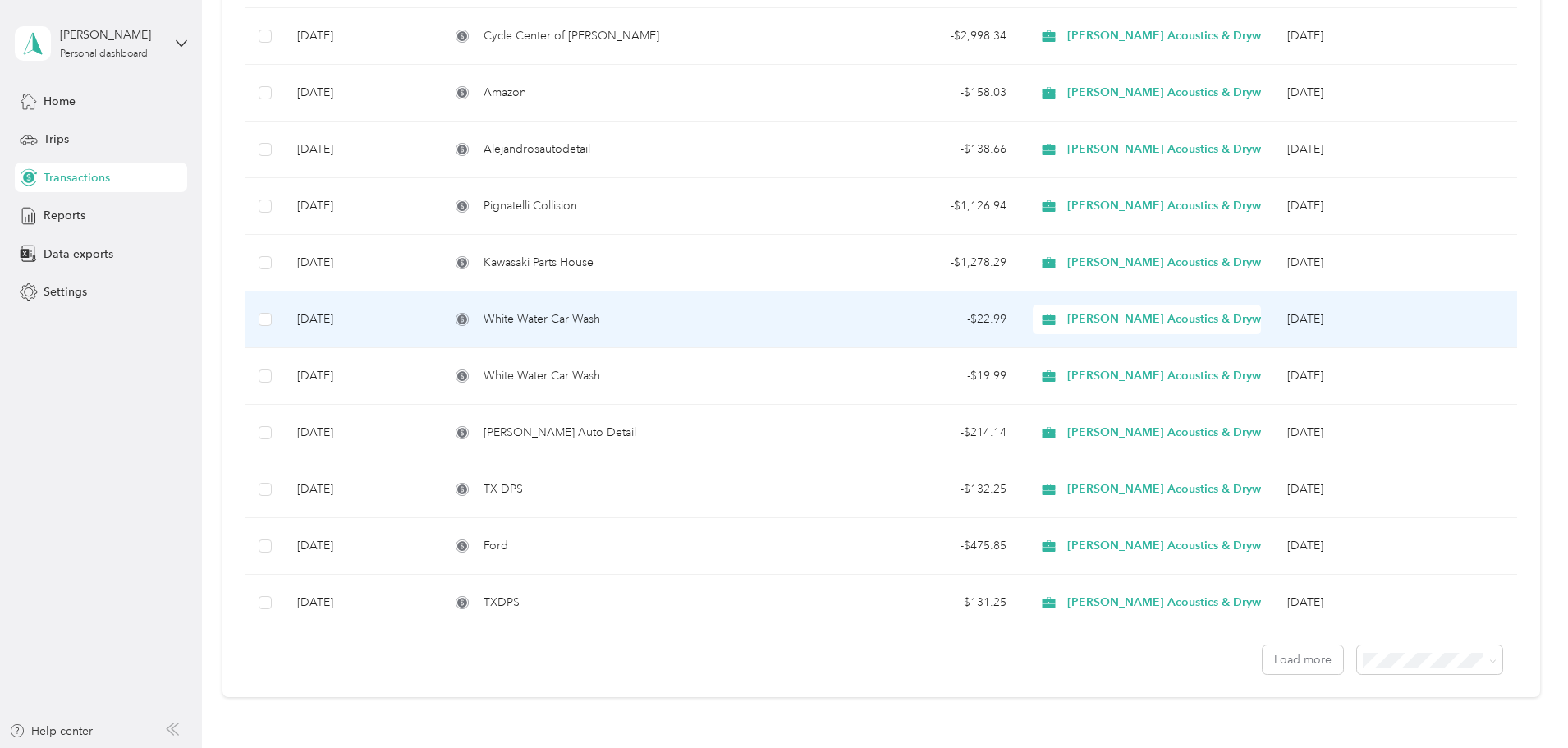
scroll to position [2528, 0]
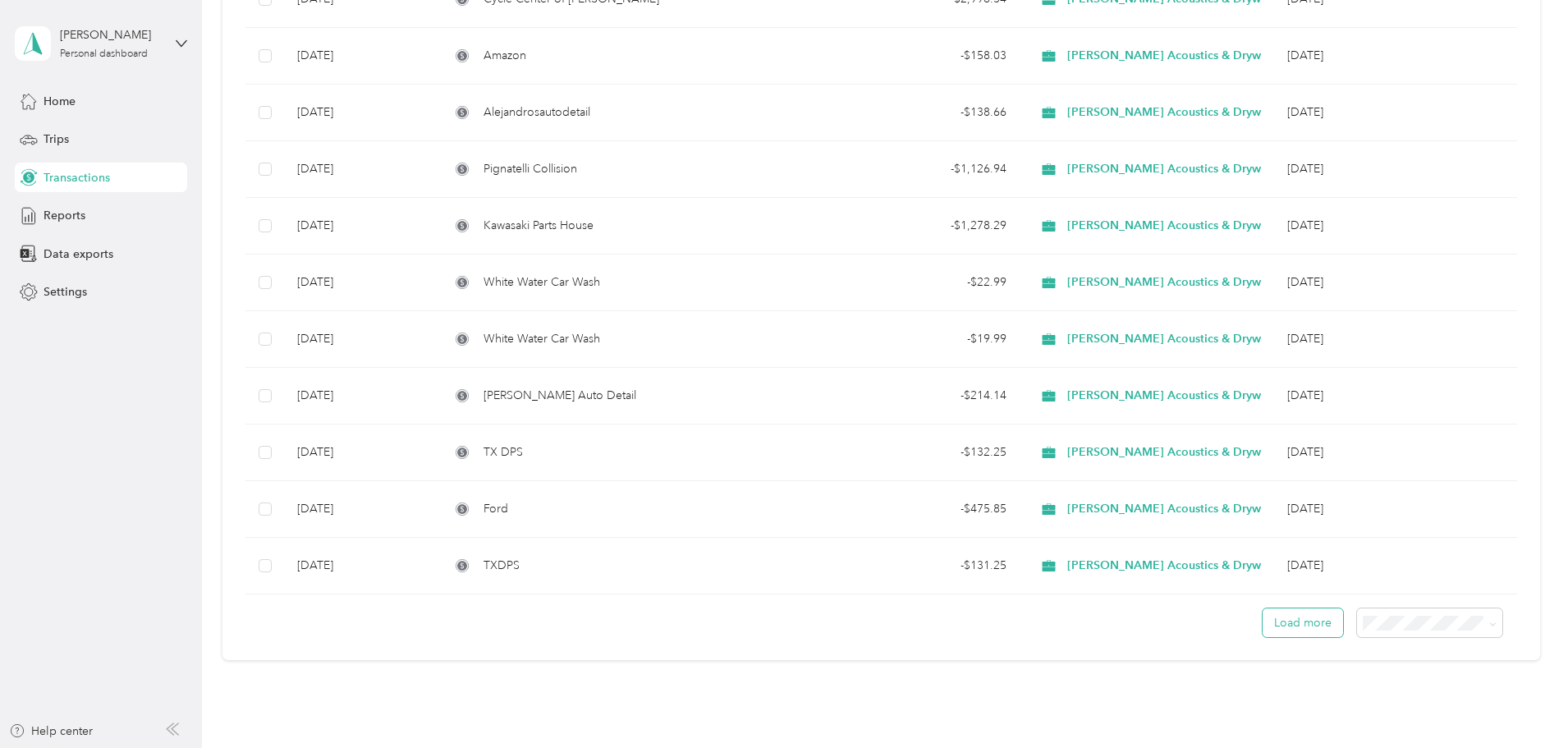
click at [1263, 625] on button "Load more" at bounding box center [1302, 623] width 80 height 29
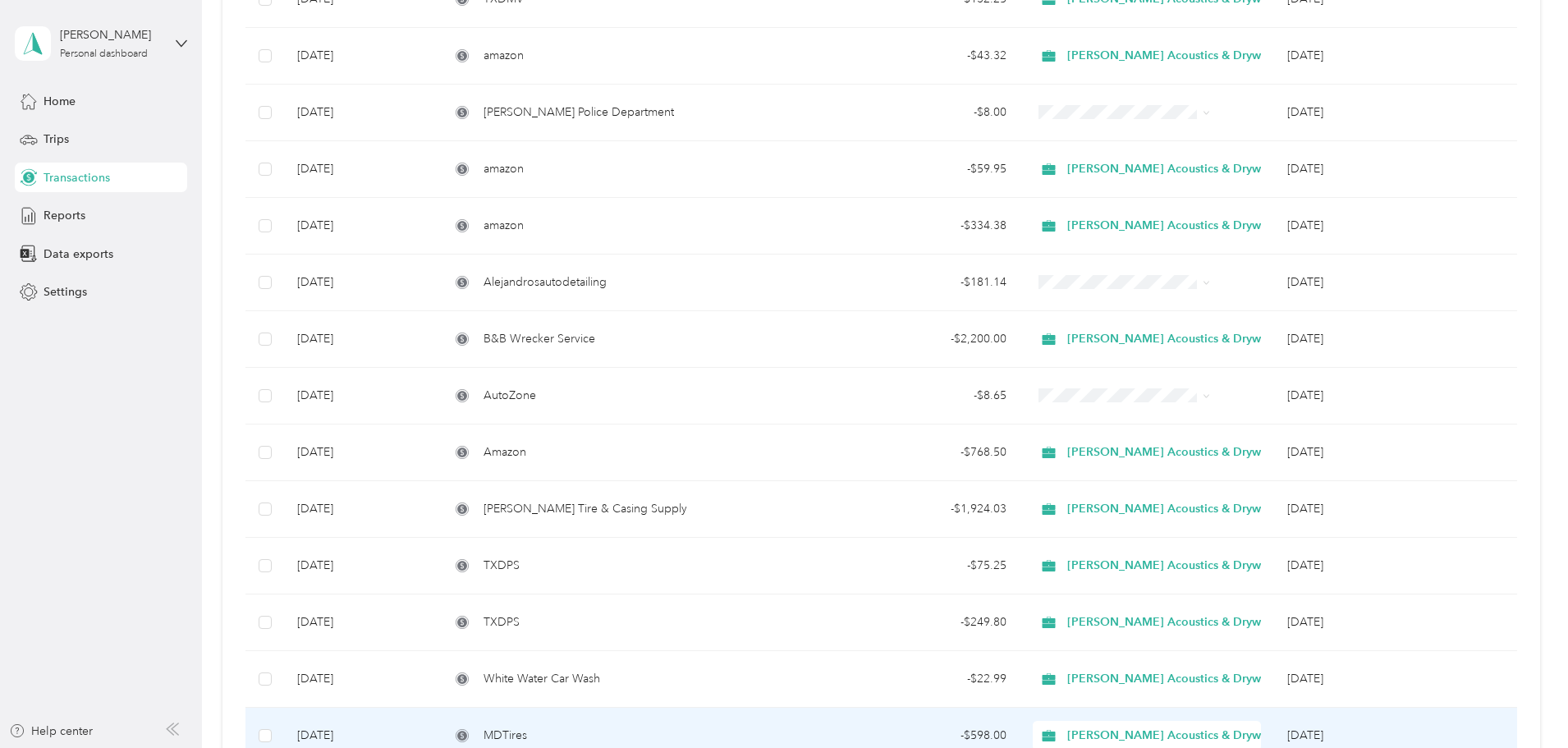
scroll to position [1460, 0]
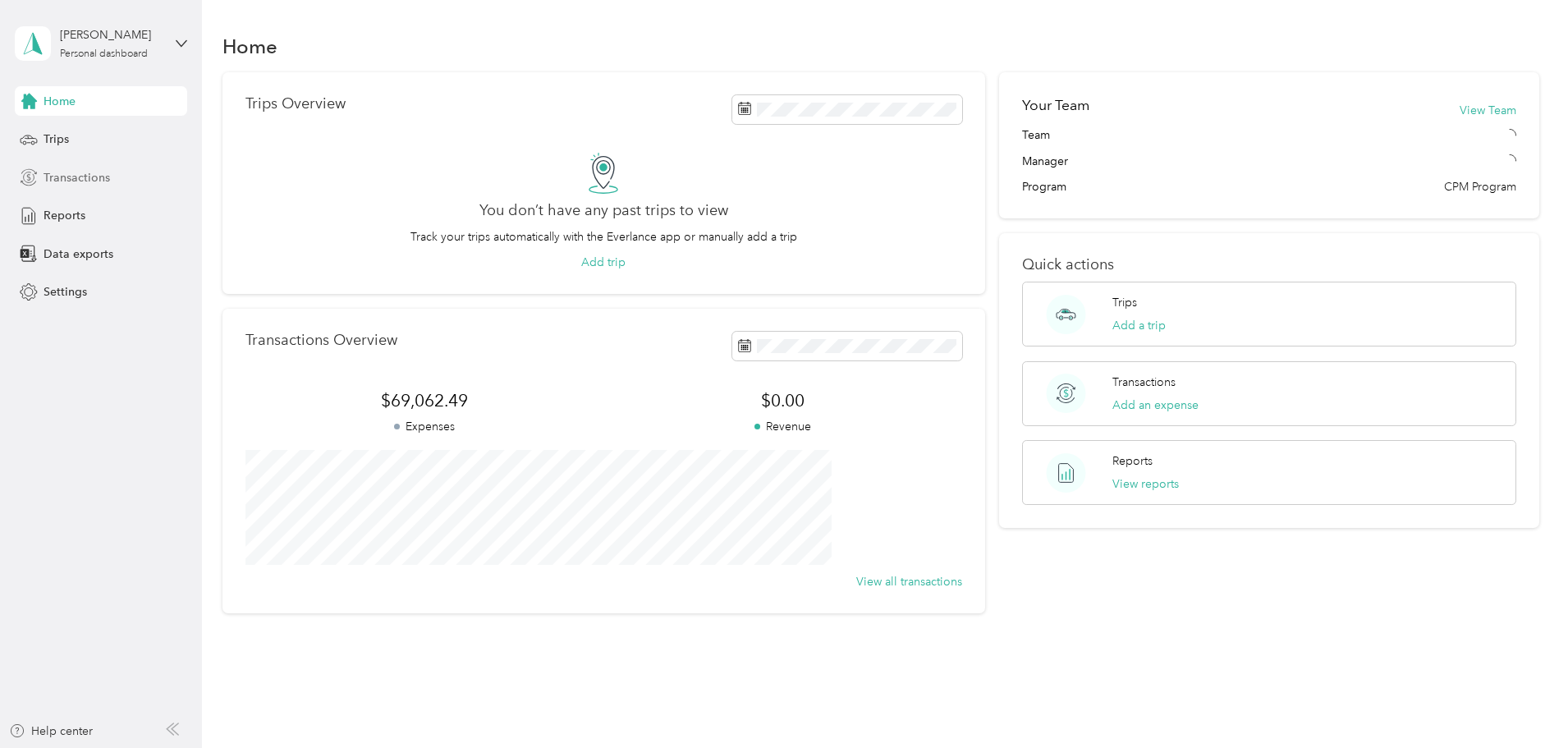
click at [85, 177] on span "Transactions" at bounding box center [77, 178] width 67 height 17
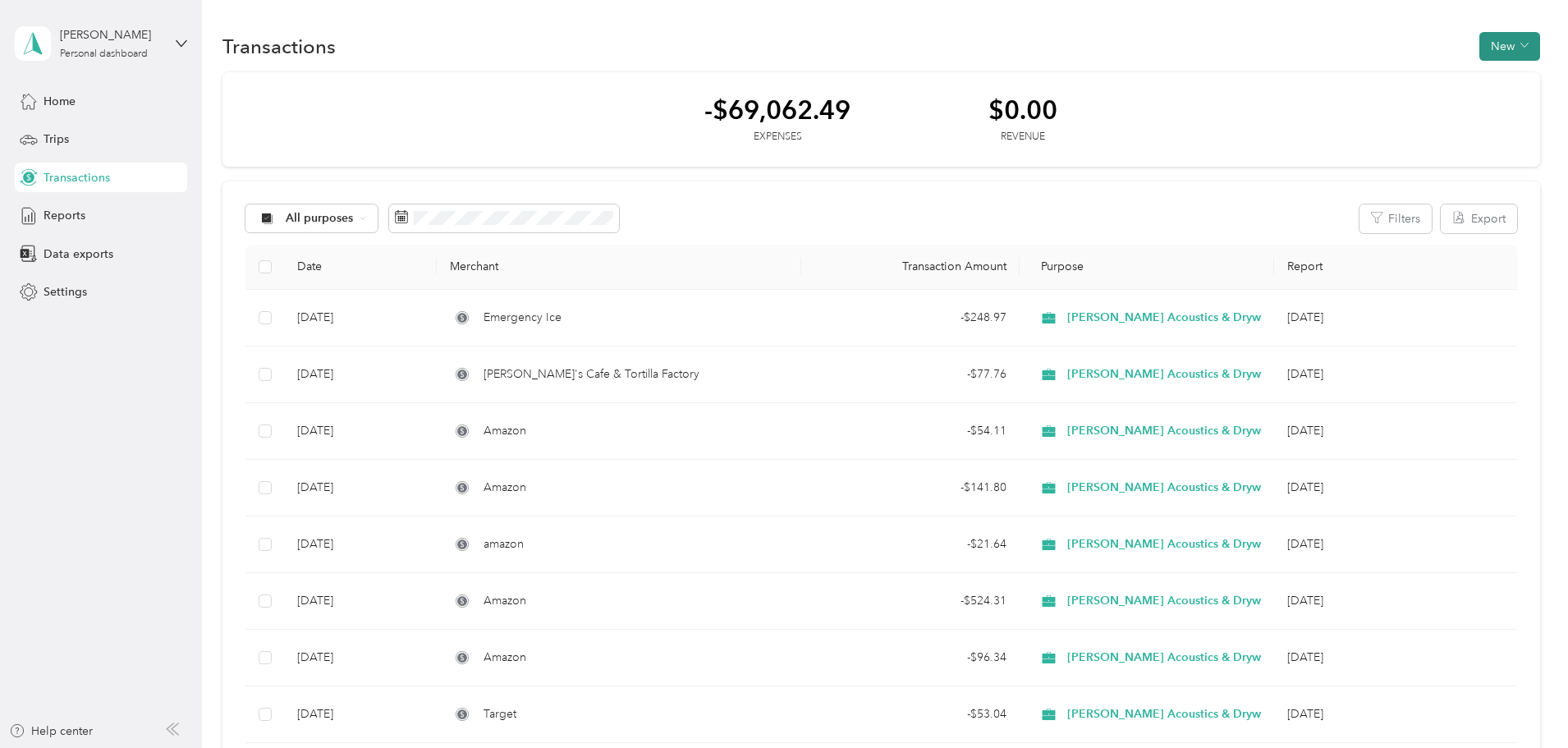
click at [1479, 49] on button "New" at bounding box center [1509, 47] width 60 height 29
click at [1385, 76] on span "Expense" at bounding box center [1390, 78] width 44 height 17
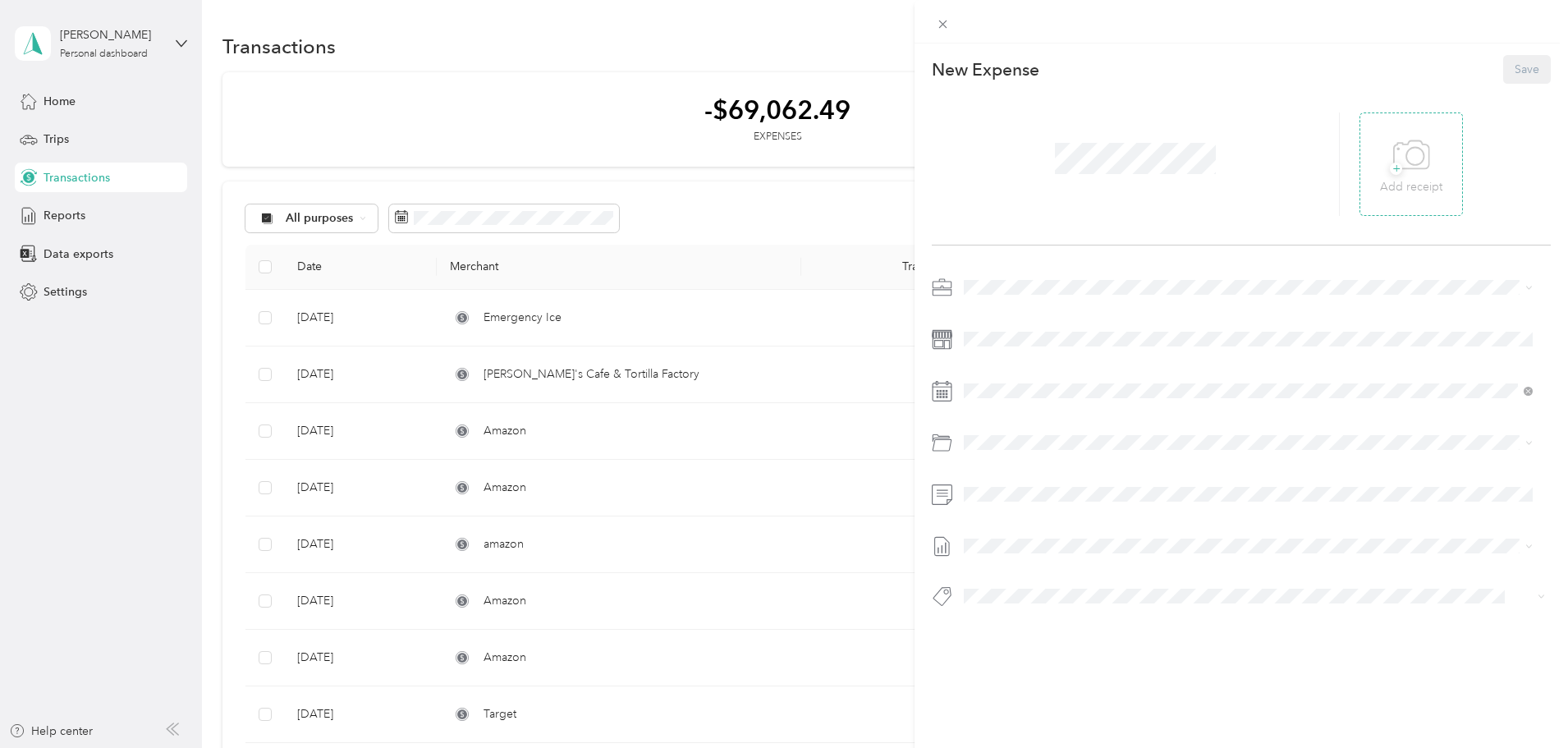
click at [1390, 172] on span "+" at bounding box center [1396, 169] width 13 height 13
click at [1017, 512] on div "Vehicle Expense" at bounding box center [1248, 506] width 557 height 18
click at [999, 502] on span at bounding box center [1254, 494] width 593 height 26
click at [1505, 69] on button "Save" at bounding box center [1527, 69] width 48 height 29
